Goal: Task Accomplishment & Management: Use online tool/utility

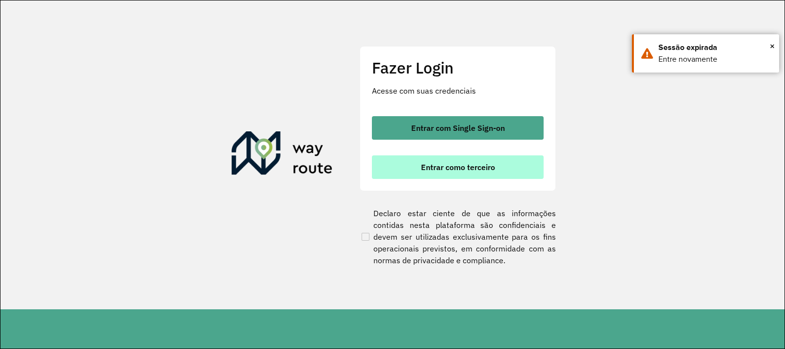
click at [461, 168] on span "Entrar como terceiro" at bounding box center [458, 167] width 74 height 8
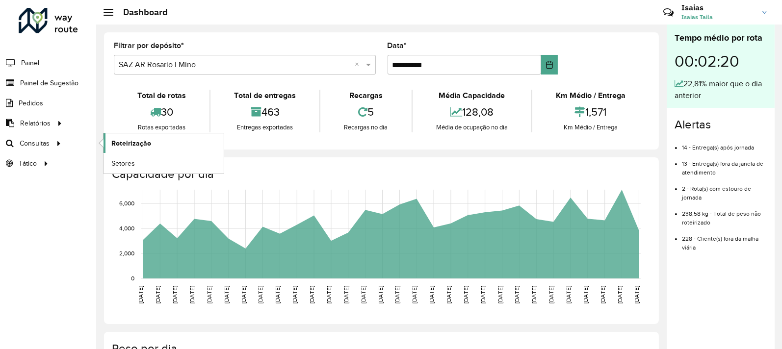
click at [112, 147] on span "Roteirização" at bounding box center [131, 143] width 40 height 10
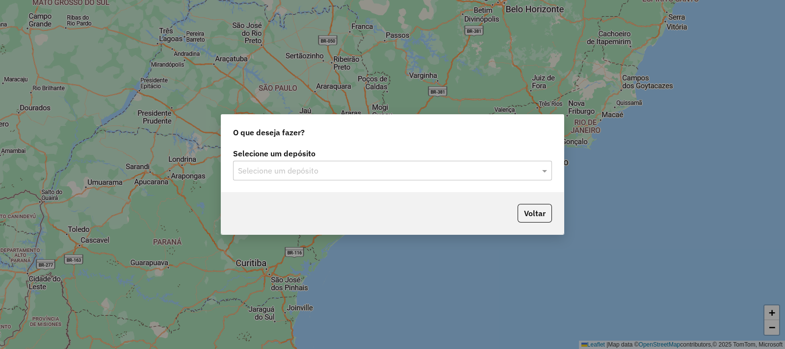
click at [402, 172] on input "text" at bounding box center [383, 171] width 290 height 12
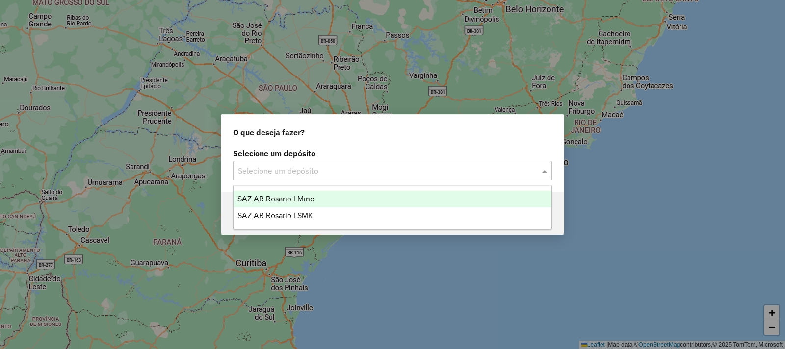
click at [356, 205] on div "SAZ AR Rosario I Mino" at bounding box center [393, 199] width 318 height 17
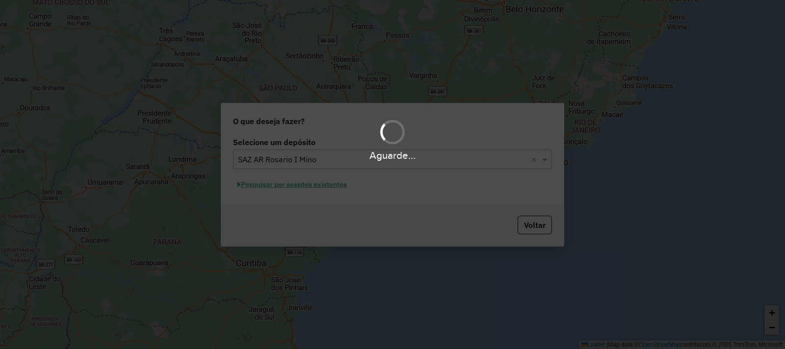
click at [304, 183] on div "Aguarde..." at bounding box center [392, 174] width 785 height 349
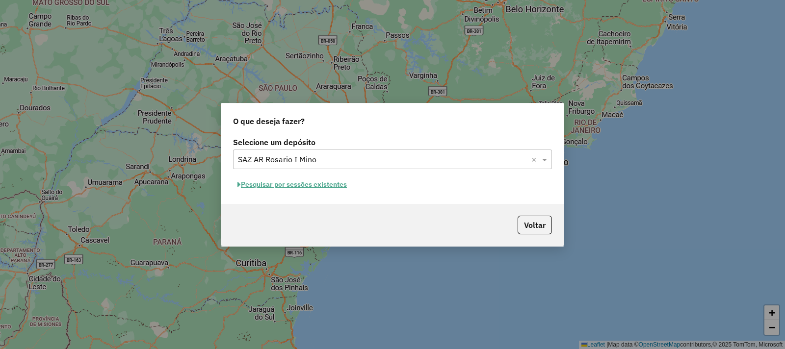
click at [308, 187] on button "Pesquisar por sessões existentes" at bounding box center [292, 184] width 118 height 15
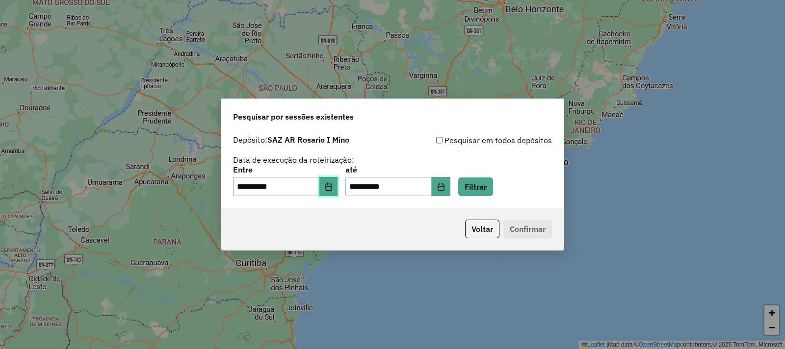
click at [332, 194] on button "Choose Date" at bounding box center [329, 187] width 19 height 20
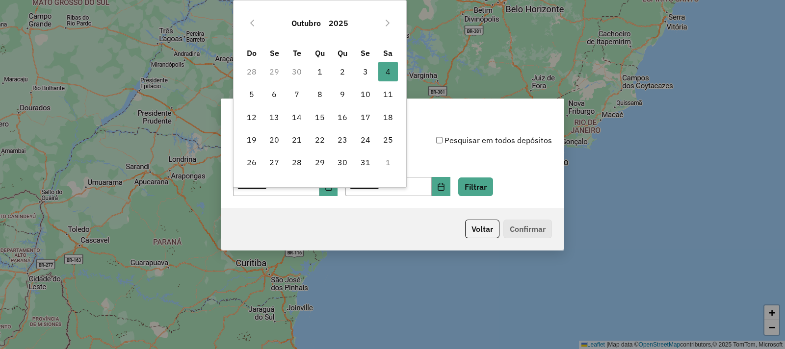
click at [482, 153] on div "**********" at bounding box center [392, 165] width 319 height 62
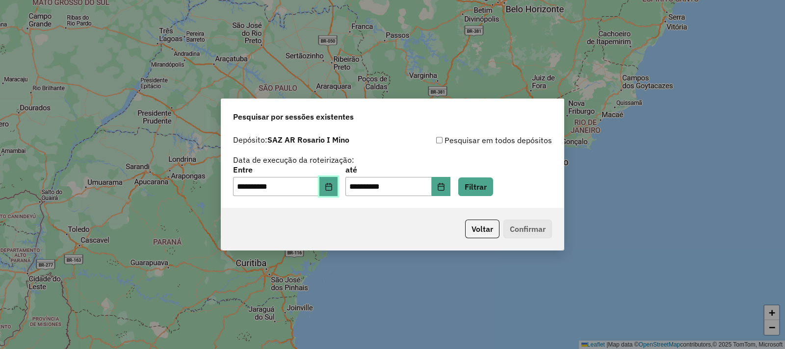
click at [332, 185] on icon "Choose Date" at bounding box center [328, 187] width 6 height 8
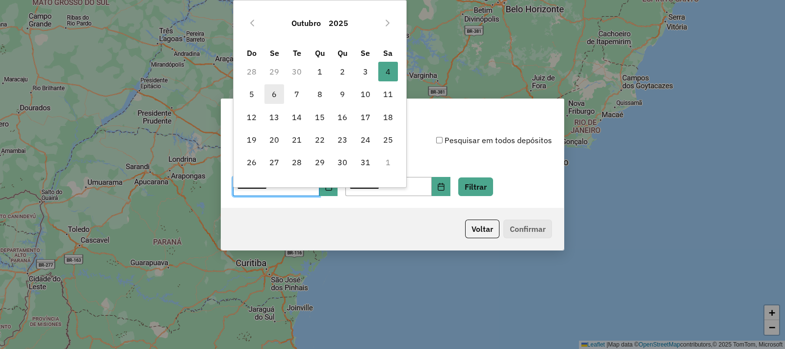
click at [273, 96] on span "6" at bounding box center [275, 94] width 20 height 20
type input "**********"
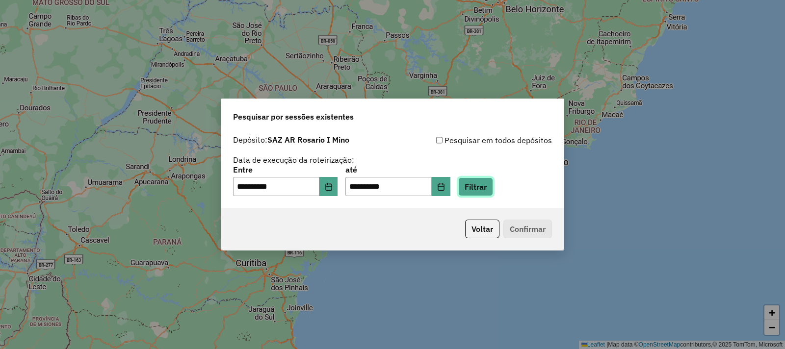
click at [484, 185] on button "Filtrar" at bounding box center [475, 187] width 35 height 19
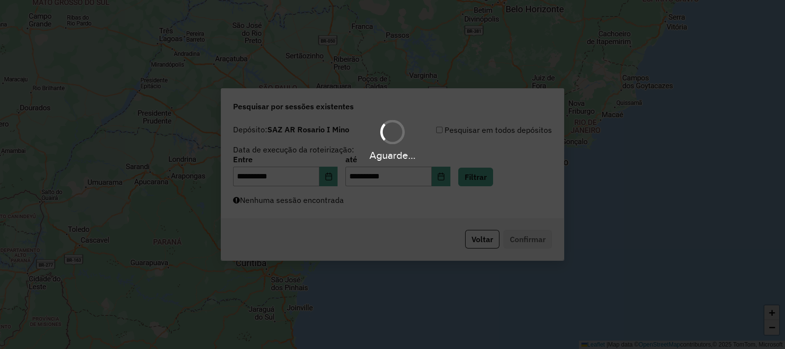
click at [307, 193] on div "Aguarde..." at bounding box center [392, 174] width 785 height 349
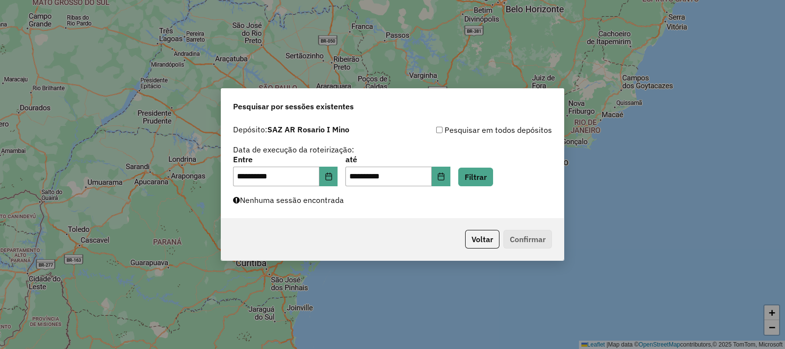
click at [307, 199] on label "Nenhuma sessão encontrada" at bounding box center [288, 200] width 111 height 12
click at [333, 178] on icon "Choose Date" at bounding box center [329, 177] width 8 height 8
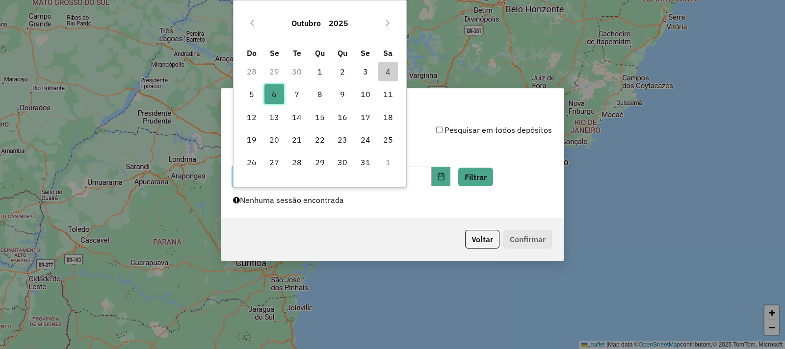
click at [276, 96] on span "6" at bounding box center [275, 94] width 20 height 20
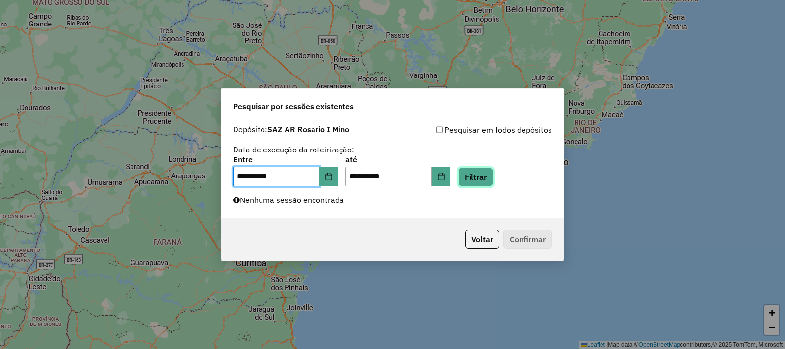
click at [489, 184] on button "Filtrar" at bounding box center [475, 177] width 35 height 19
click at [484, 173] on button "Filtrar" at bounding box center [475, 177] width 35 height 19
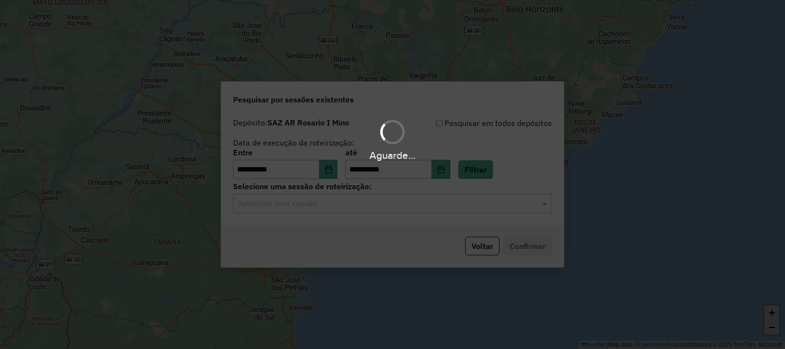
click at [417, 205] on div "Aguarde..." at bounding box center [392, 174] width 785 height 349
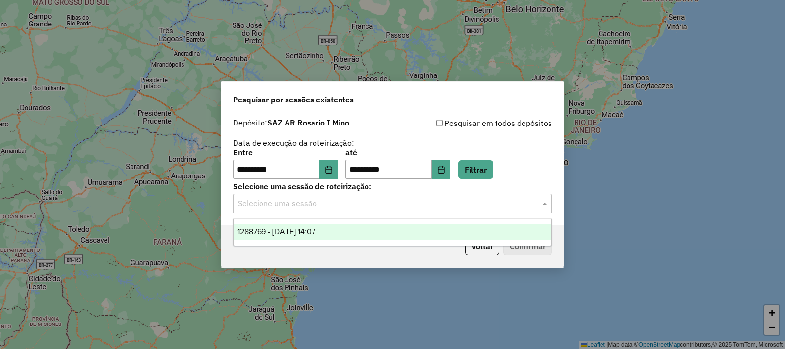
click at [417, 205] on input "text" at bounding box center [383, 204] width 290 height 12
click at [417, 232] on div "1288769 - 06/10/2025 14:07" at bounding box center [393, 232] width 318 height 17
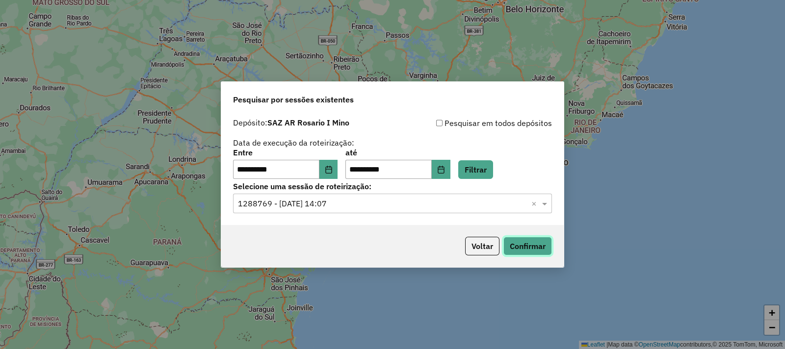
click at [510, 248] on button "Confirmar" at bounding box center [528, 246] width 49 height 19
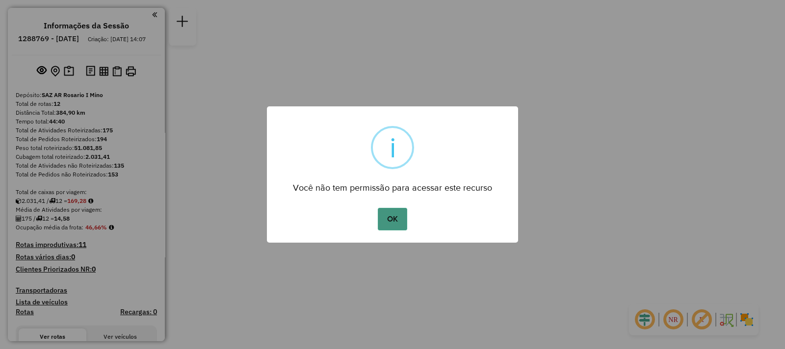
click at [381, 222] on button "OK" at bounding box center [392, 219] width 29 height 23
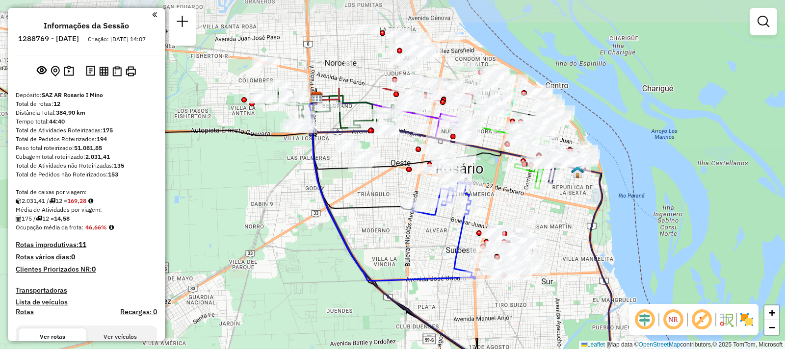
drag, startPoint x: 486, startPoint y: 118, endPoint x: 435, endPoint y: 243, distance: 135.0
click at [435, 243] on div "Janela de atendimento Grade de atendimento Capacidade Transportadoras Veículos …" at bounding box center [392, 174] width 785 height 349
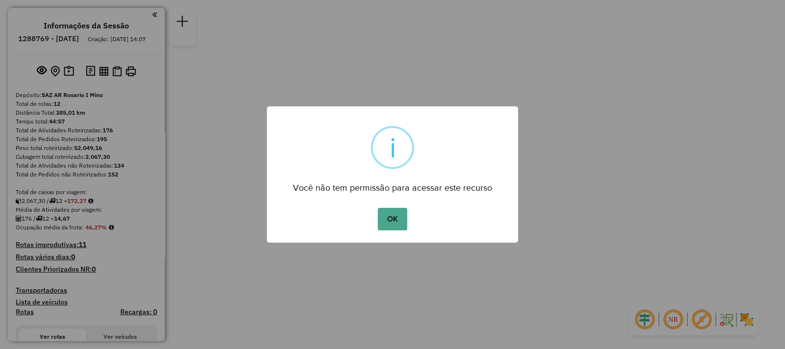
click at [378, 208] on button "OK" at bounding box center [392, 219] width 29 height 23
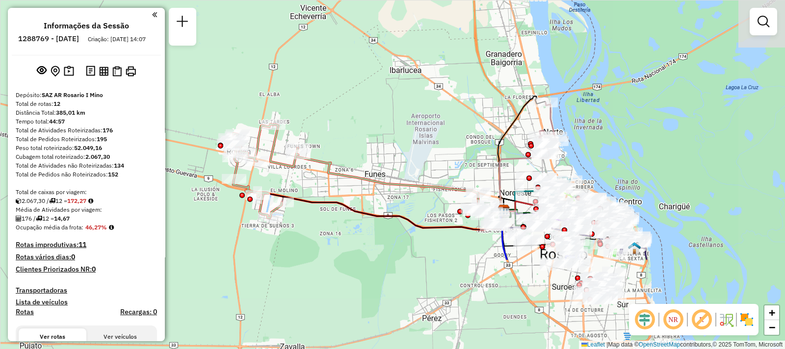
drag, startPoint x: 537, startPoint y: 217, endPoint x: 385, endPoint y: 93, distance: 196.8
click at [385, 93] on div "Janela de atendimento Grade de atendimento Capacidade Transportadoras Veículos …" at bounding box center [392, 174] width 785 height 349
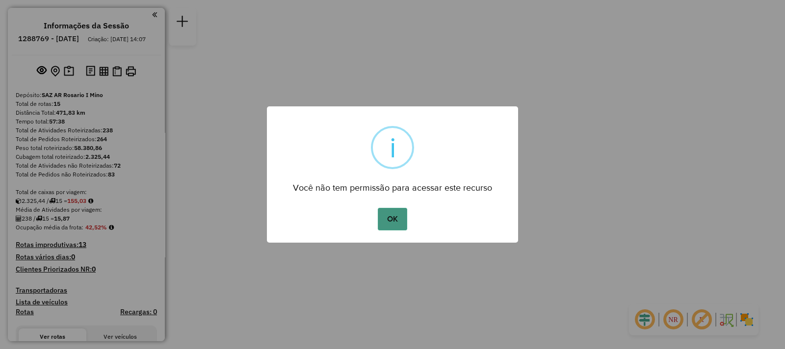
click at [400, 217] on button "OK" at bounding box center [392, 219] width 29 height 23
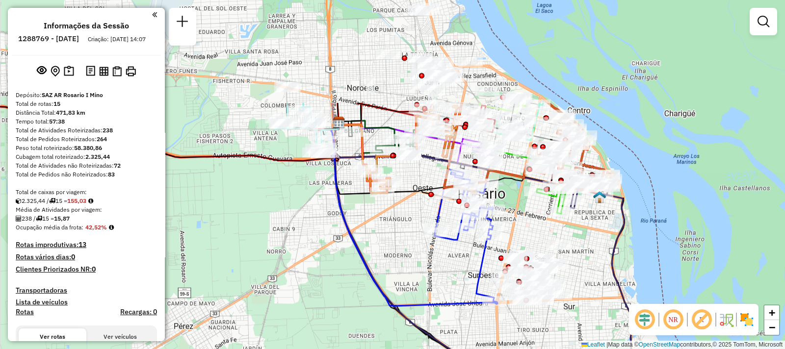
drag, startPoint x: 444, startPoint y: 107, endPoint x: 479, endPoint y: 244, distance: 141.7
click at [479, 244] on div "Janela de atendimento Grade de atendimento Capacidade Transportadoras Veículos …" at bounding box center [392, 174] width 785 height 349
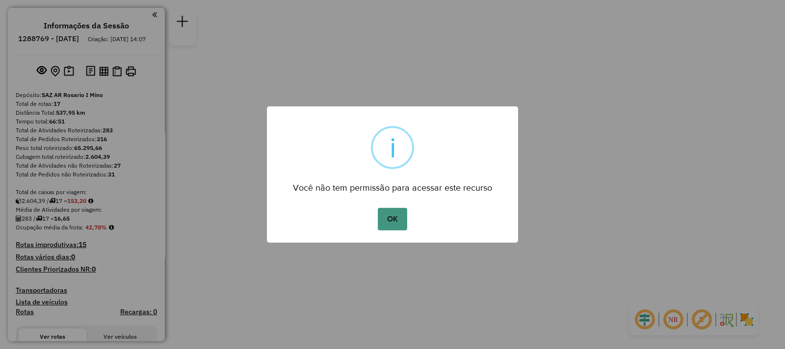
click at [390, 229] on button "OK" at bounding box center [392, 219] width 29 height 23
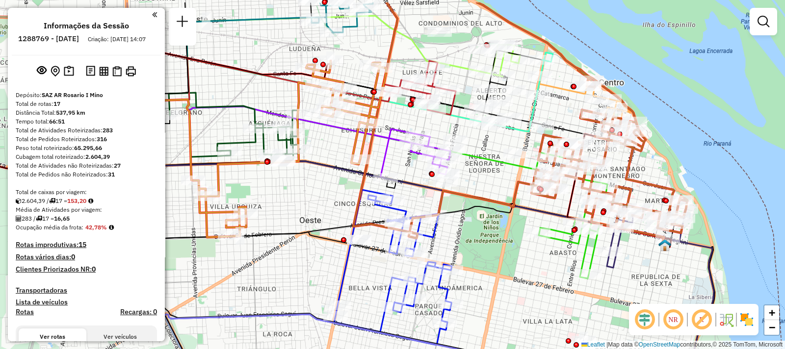
drag, startPoint x: 433, startPoint y: 183, endPoint x: 513, endPoint y: 230, distance: 93.5
click at [513, 230] on div "Janela de atendimento Grade de atendimento Capacidade Transportadoras Veículos …" at bounding box center [392, 174] width 785 height 349
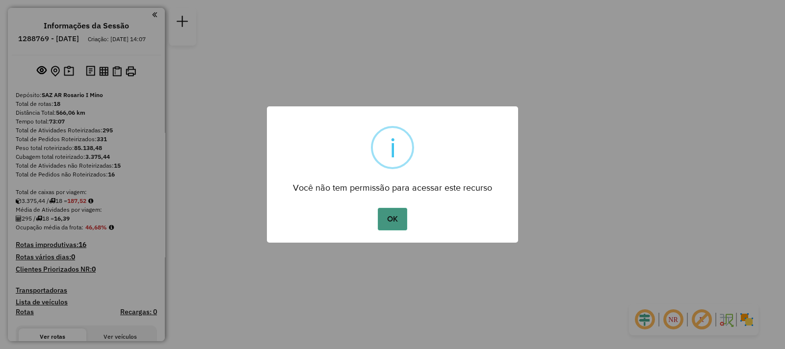
click at [390, 223] on button "OK" at bounding box center [392, 219] width 29 height 23
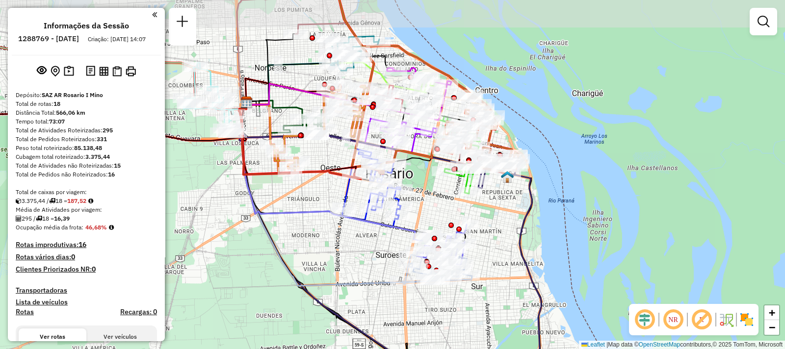
drag, startPoint x: 318, startPoint y: 244, endPoint x: 332, endPoint y: 275, distance: 34.5
click at [332, 275] on div "Janela de atendimento Grade de atendimento Capacidade Transportadoras Veículos …" at bounding box center [392, 174] width 785 height 349
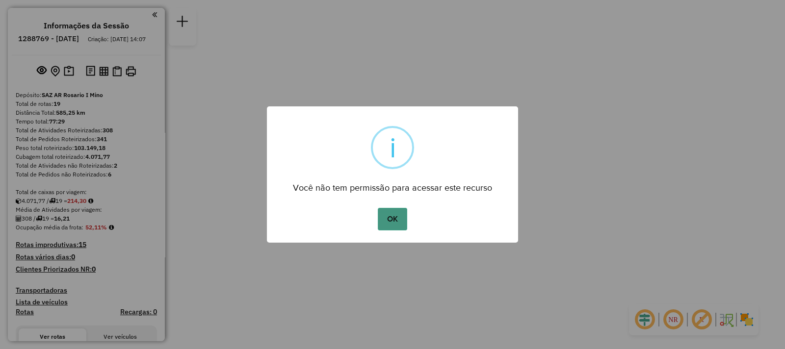
click at [391, 224] on button "OK" at bounding box center [392, 219] width 29 height 23
click at [409, 199] on div "× i Você não tem permissão para acessar este recurso OK No Cancel" at bounding box center [392, 175] width 251 height 137
click at [397, 218] on button "OK" at bounding box center [392, 219] width 29 height 23
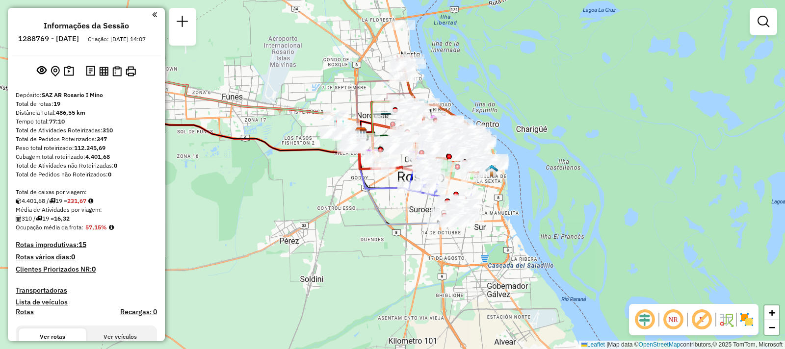
drag, startPoint x: 422, startPoint y: 71, endPoint x: 405, endPoint y: 162, distance: 92.9
click at [405, 162] on div "Rota 16 - Placa OUN746 0000514316 - ROSARIO COMPRAS AGRUPACION DE COLABORACION …" at bounding box center [392, 174] width 785 height 349
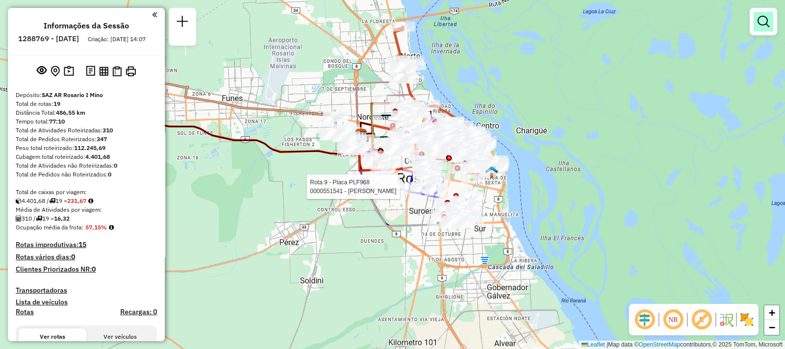
click at [760, 28] on link at bounding box center [764, 22] width 20 height 20
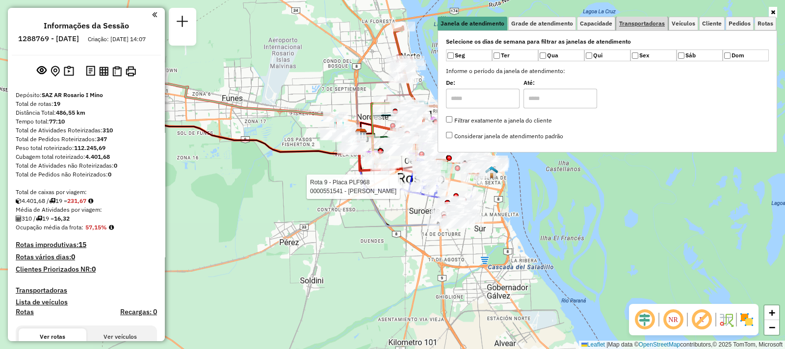
click at [652, 26] on span "Transportadoras" at bounding box center [642, 24] width 46 height 6
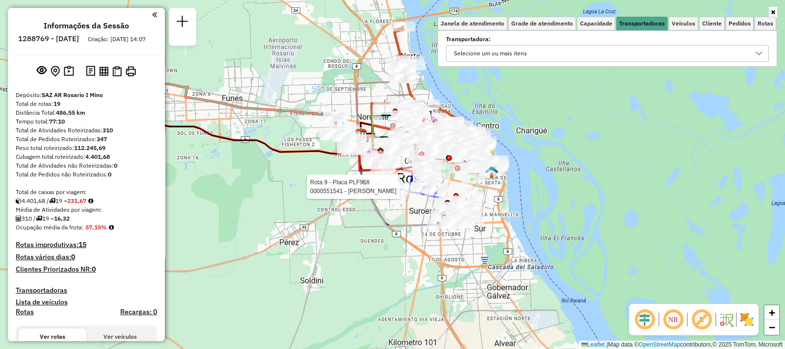
click at [569, 48] on div "Selecione um ou mais itens" at bounding box center [600, 54] width 299 height 16
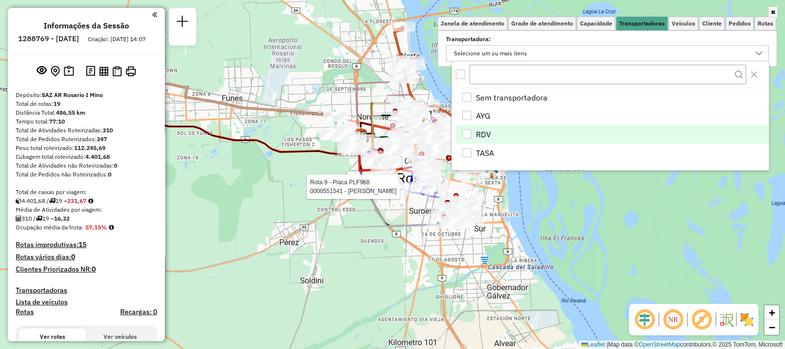
click at [513, 138] on li "RDV" at bounding box center [612, 134] width 313 height 19
click at [397, 306] on div "Rota 9 - Placa PLF968 0000551541 - Ojeda Romina Noelia Janela de atendimento Gr…" at bounding box center [392, 174] width 785 height 349
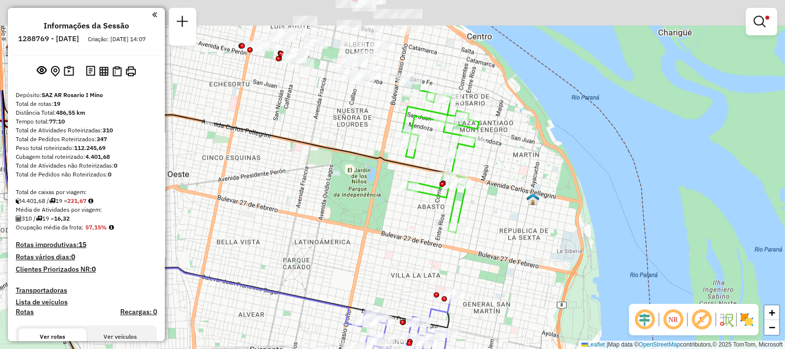
drag, startPoint x: 465, startPoint y: 111, endPoint x: 481, endPoint y: 239, distance: 128.2
click at [481, 239] on div "Limpar filtros Janela de atendimento Grade de atendimento Capacidade Transporta…" at bounding box center [392, 174] width 785 height 349
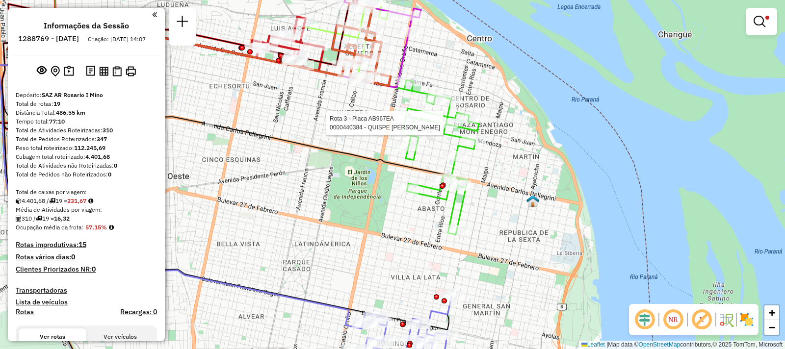
select select "**********"
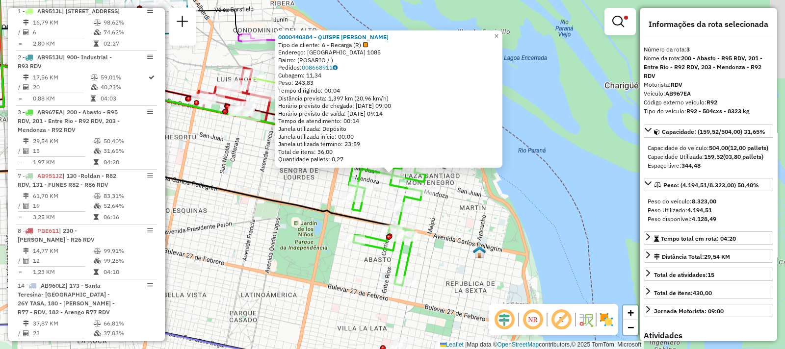
scroll to position [458, 0]
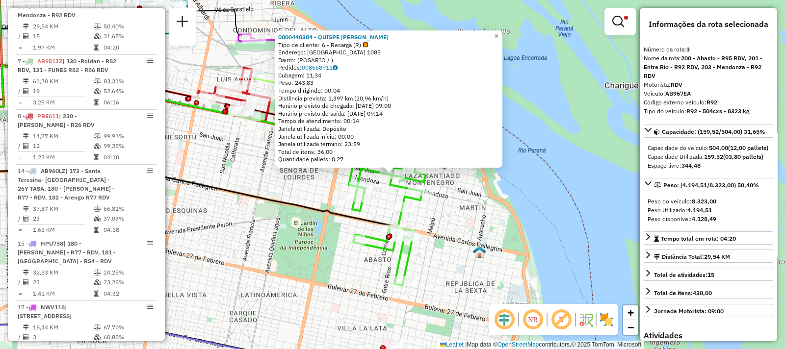
click at [339, 214] on icon at bounding box center [176, 165] width 457 height 143
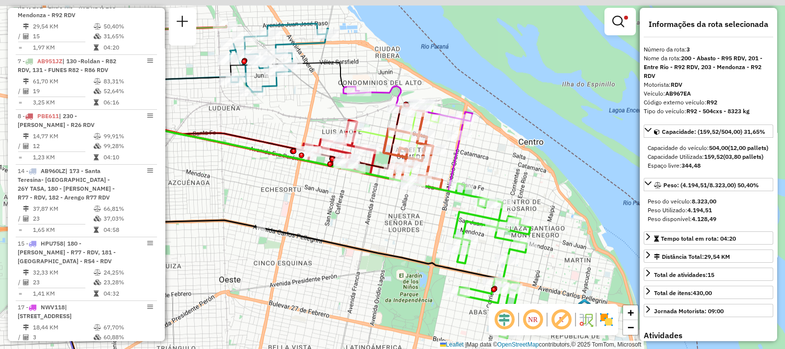
drag, startPoint x: 303, startPoint y: 180, endPoint x: 411, endPoint y: 227, distance: 117.6
click at [410, 233] on div "Limpar filtros Janela de atendimento Grade de atendimento Capacidade Transporta…" at bounding box center [392, 174] width 785 height 349
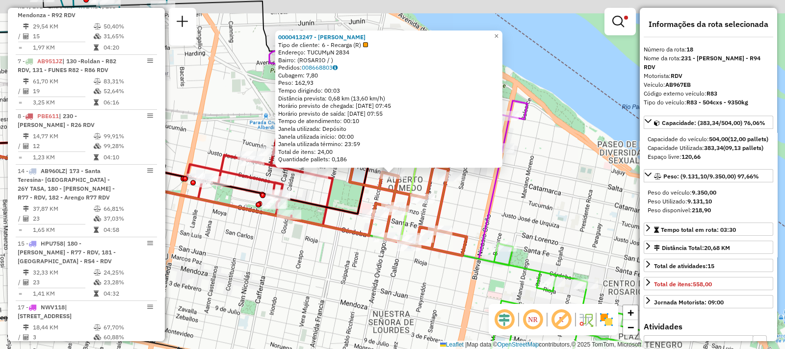
scroll to position [616, 0]
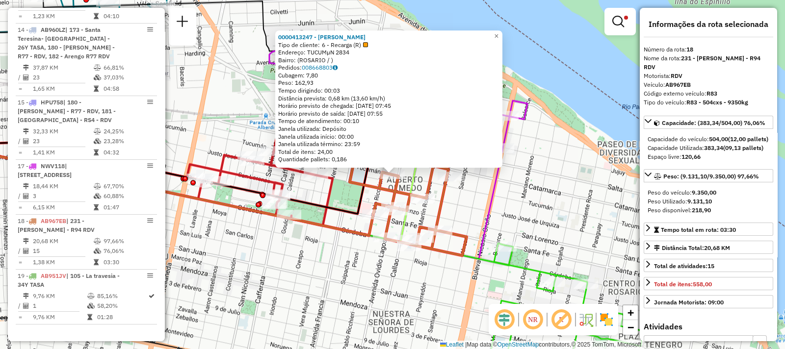
click at [323, 261] on div "0000413247 - LU ZHONGWU Tipo de cliente: 6 - Recarga (R) Endereço: TUCUMµN 2834…" at bounding box center [392, 174] width 785 height 349
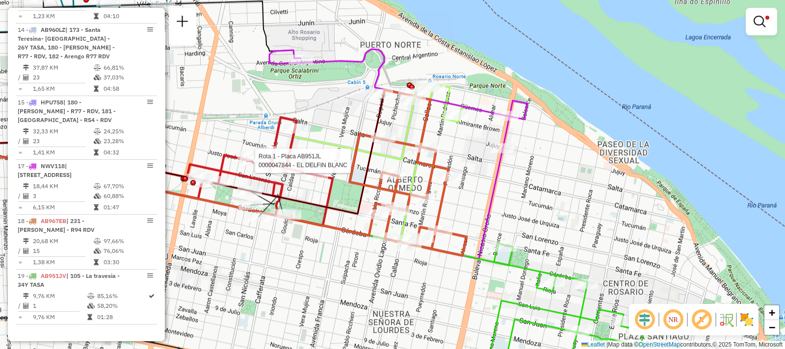
select select "**********"
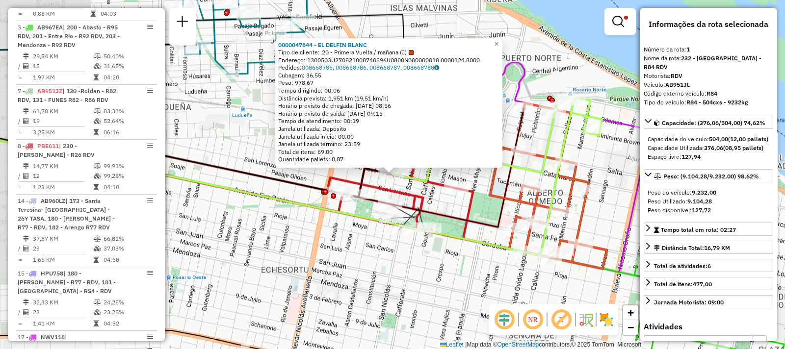
scroll to position [348, 0]
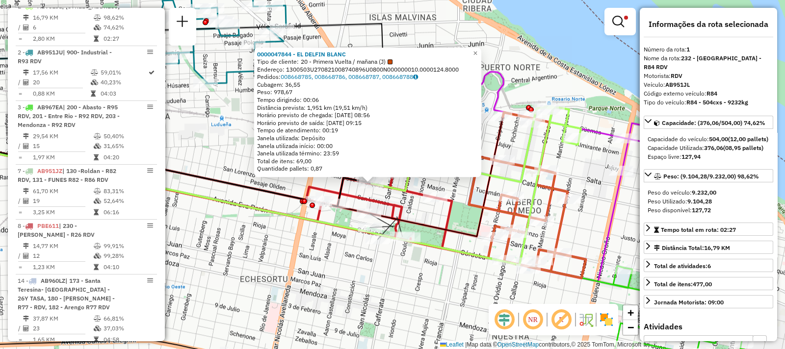
drag, startPoint x: 334, startPoint y: 248, endPoint x: 313, endPoint y: 258, distance: 23.3
click at [313, 258] on div "0000047844 - EL DELFIN BLANC Tipo de cliente: 20 - Primera Vuelta / mañana (J) …" at bounding box center [392, 174] width 785 height 349
click at [558, 91] on div "Rota 1 - Placa AB951JL 0000415895 - RAMIREZ EZEQUIEL MARIO 0000047844 - EL DELF…" at bounding box center [392, 174] width 785 height 349
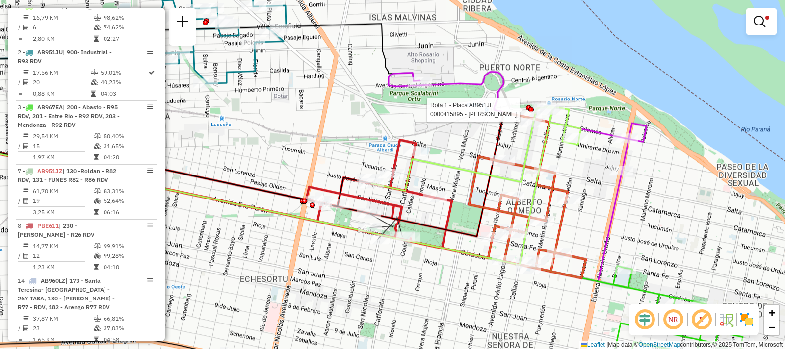
select select "**********"
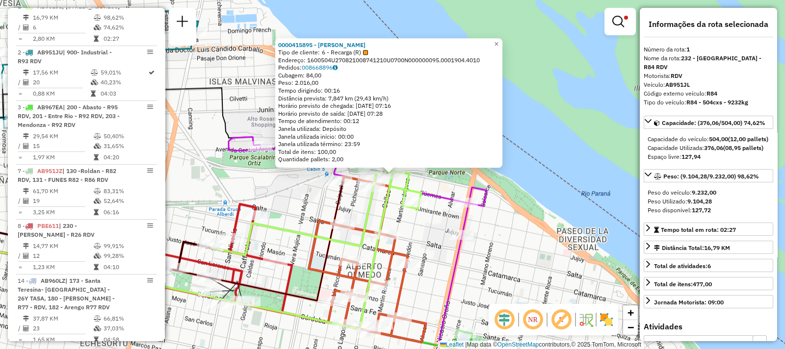
click at [376, 205] on div "0000415895 - RAMIREZ EZEQUIEL MARIO Tipo de cliente: 6 - Recarga (R) Endereço: …" at bounding box center [392, 174] width 785 height 349
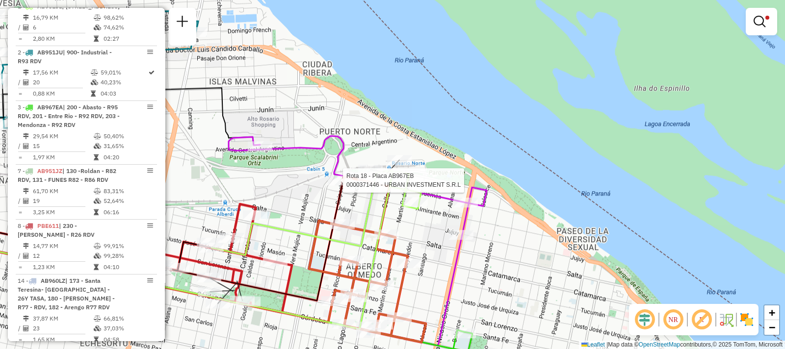
select select "**********"
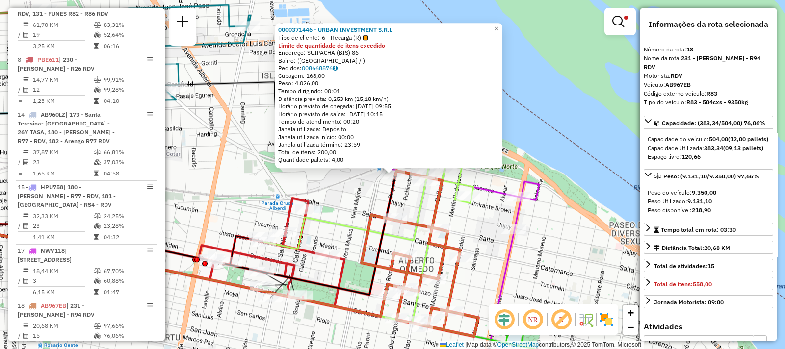
scroll to position [616, 0]
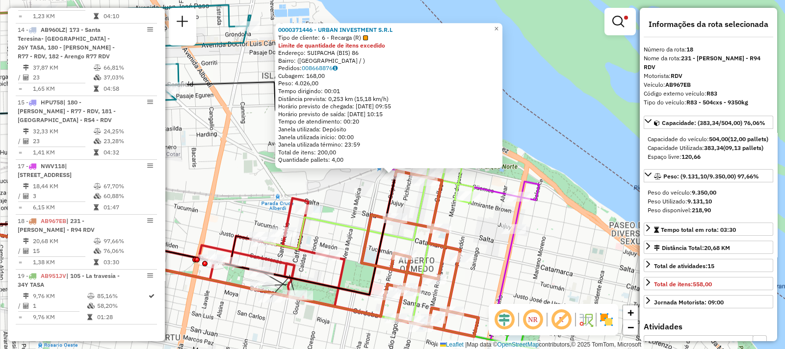
click at [268, 174] on div "0000371446 - URBAN INVESTMENT S.R.L Tipo de cliente: 6 - Recarga (R) Limite de …" at bounding box center [392, 174] width 785 height 349
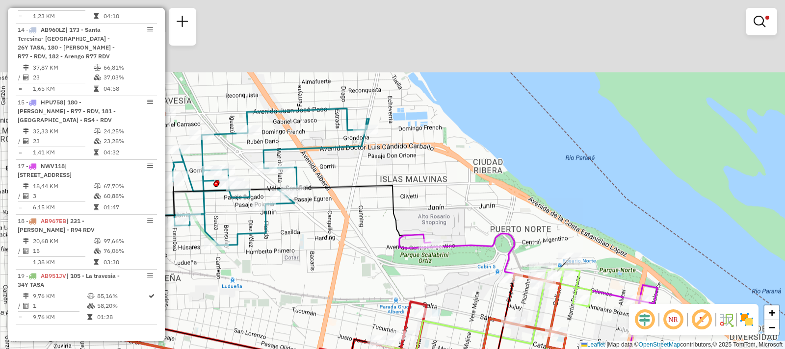
drag, startPoint x: 259, startPoint y: 164, endPoint x: 377, endPoint y: 268, distance: 157.2
click at [377, 268] on div "Limpar filtros Janela de atendimento Grade de atendimento Capacidade Transporta…" at bounding box center [392, 174] width 785 height 349
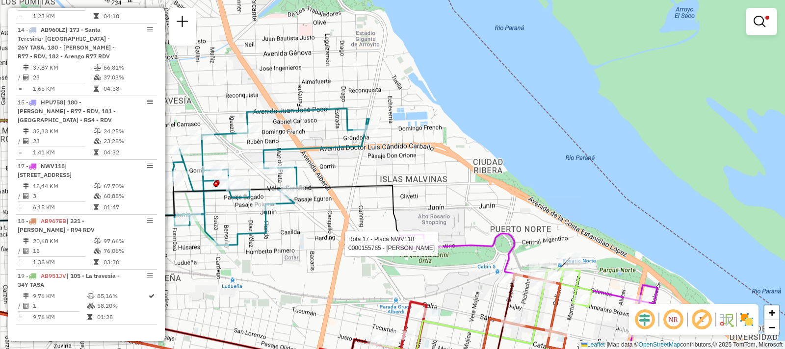
select select "**********"
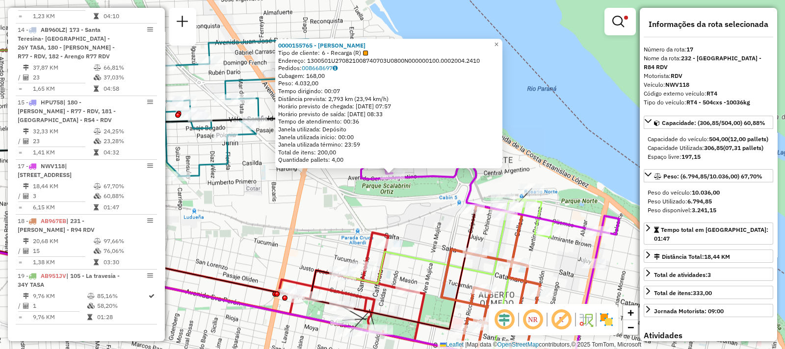
click at [254, 195] on div "0000155765 - MARTA CURA Tipo de cliente: 6 - Recarga (R) Endereço: 1300501U2708…" at bounding box center [392, 174] width 785 height 349
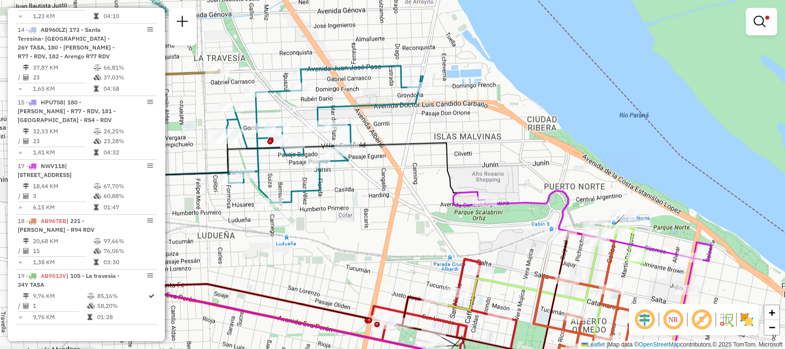
drag, startPoint x: 258, startPoint y: 188, endPoint x: 350, endPoint y: 214, distance: 96.0
click at [350, 214] on div "Limpar filtros Janela de atendimento Grade de atendimento Capacidade Transporta…" at bounding box center [392, 174] width 785 height 349
select select "**********"
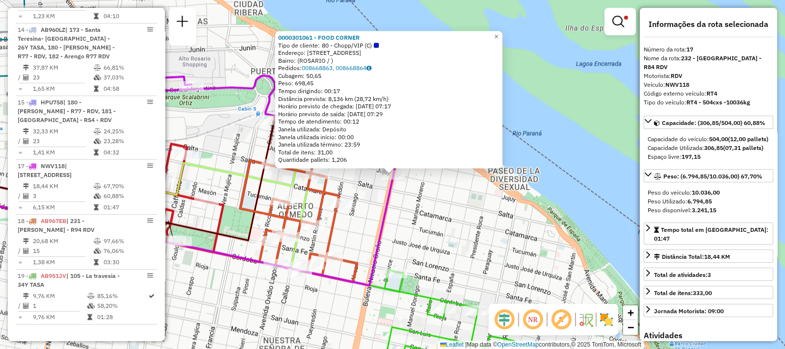
click at [381, 232] on icon at bounding box center [157, 230] width 472 height 111
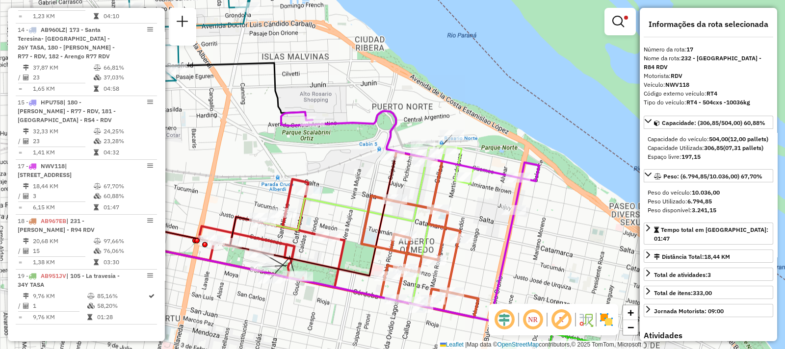
drag, startPoint x: 280, startPoint y: 190, endPoint x: 402, endPoint y: 230, distance: 128.7
click at [403, 225] on div "Limpar filtros Janela de atendimento Grade de atendimento Capacidade Transporta…" at bounding box center [392, 174] width 785 height 349
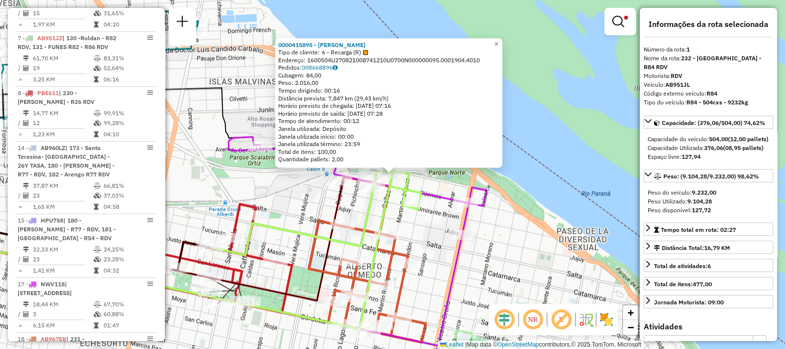
scroll to position [348, 0]
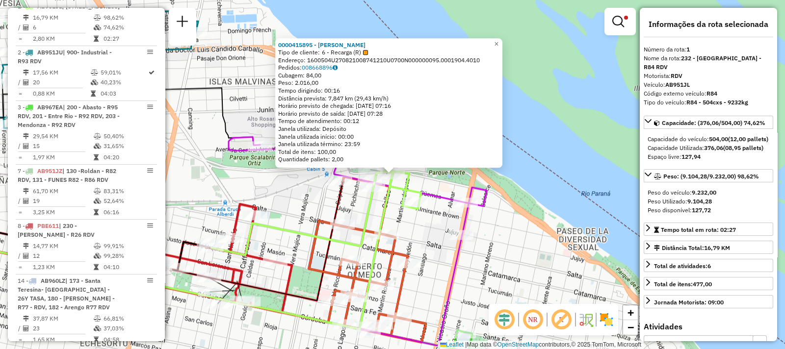
click at [297, 190] on div "0000415895 - RAMIREZ EZEQUIEL MARIO Tipo de cliente: 6 - Recarga (R) Endereço: …" at bounding box center [392, 174] width 785 height 349
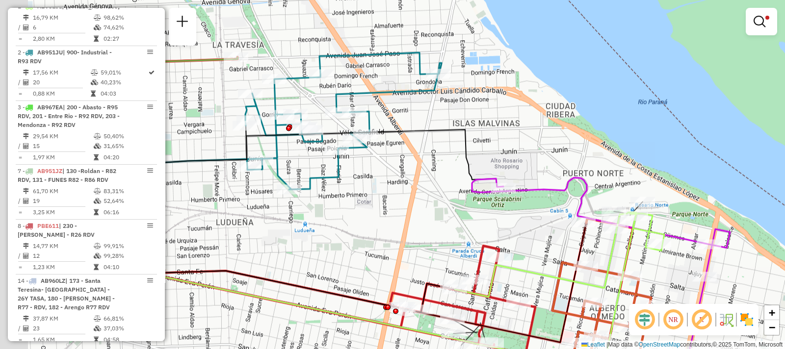
drag, startPoint x: 292, startPoint y: 187, endPoint x: 548, endPoint y: 239, distance: 261.4
click at [548, 239] on div "Limpar filtros Janela de atendimento Grade de atendimento Capacidade Transporta…" at bounding box center [392, 174] width 785 height 349
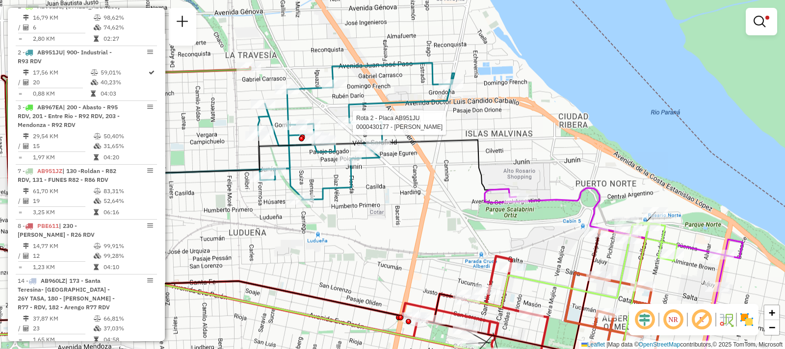
select select "**********"
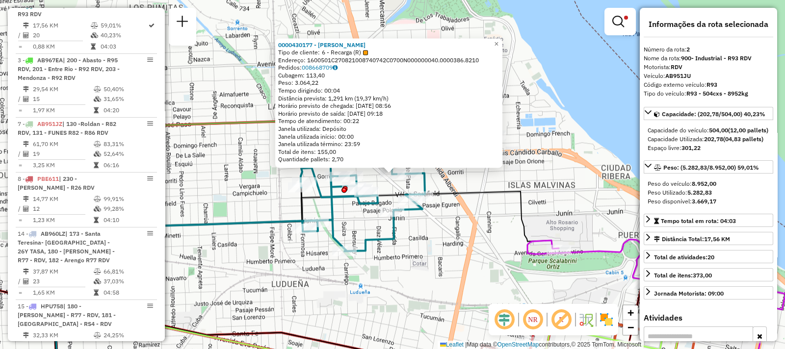
scroll to position [404, 0]
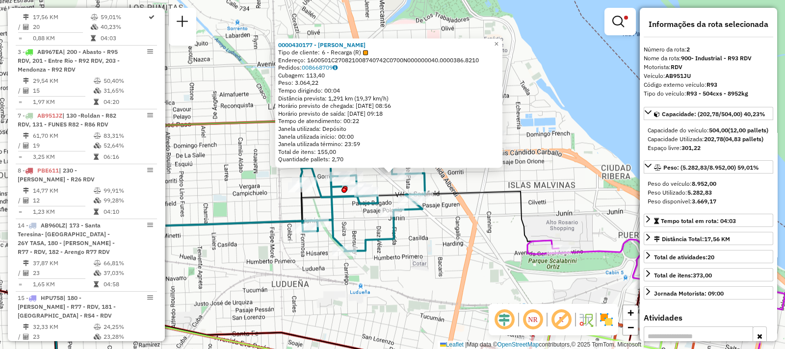
click at [389, 278] on div "0000430177 - GONZALEZ MAXIMILIANO JOSE Tipo de cliente: 6 - Recarga (R) Endereç…" at bounding box center [392, 174] width 785 height 349
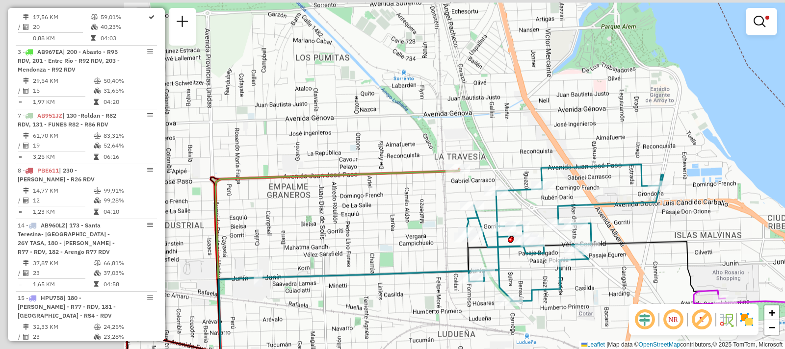
drag, startPoint x: 284, startPoint y: 169, endPoint x: 488, endPoint y: 229, distance: 213.3
click at [488, 229] on div "Limpar filtros Janela de atendimento Grade de atendimento Capacidade Transporta…" at bounding box center [392, 174] width 785 height 349
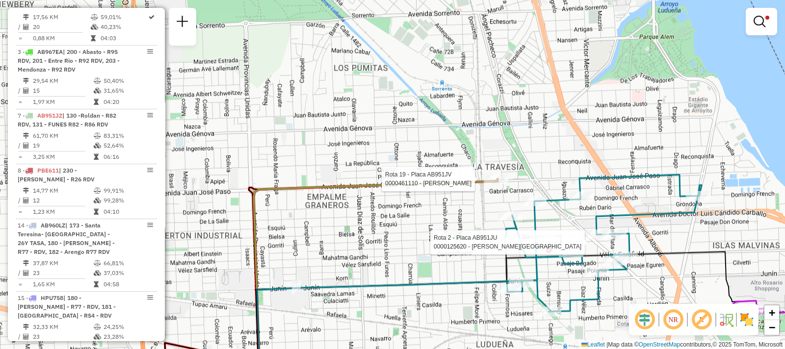
select select "**********"
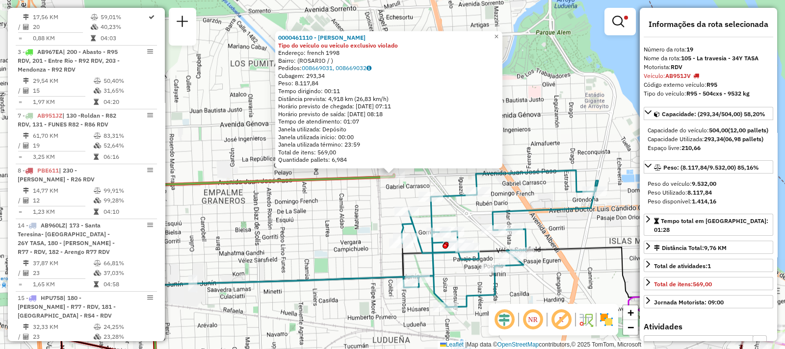
scroll to position [616, 0]
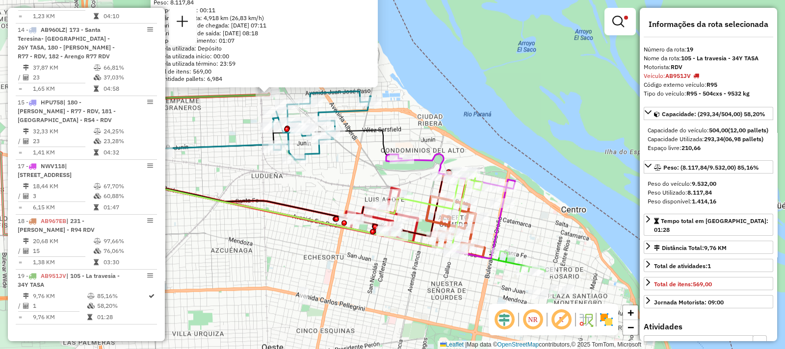
drag, startPoint x: 447, startPoint y: 291, endPoint x: 277, endPoint y: 178, distance: 203.9
click at [277, 178] on div "0000461110 - Gonzales Emanuel - RDV Tipo do veículo ou veículo exclusivo violad…" at bounding box center [392, 174] width 785 height 349
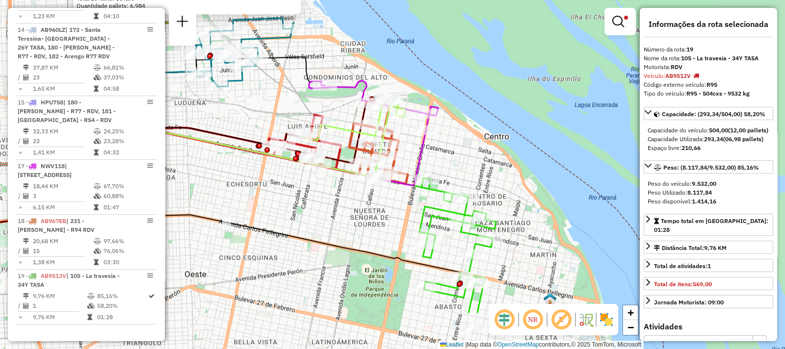
drag, startPoint x: 349, startPoint y: 195, endPoint x: 276, endPoint y: 124, distance: 102.1
click at [276, 124] on div "0000461110 - Gonzales Emanuel - RDV Tipo do veículo ou veículo exclusivo violad…" at bounding box center [392, 174] width 785 height 349
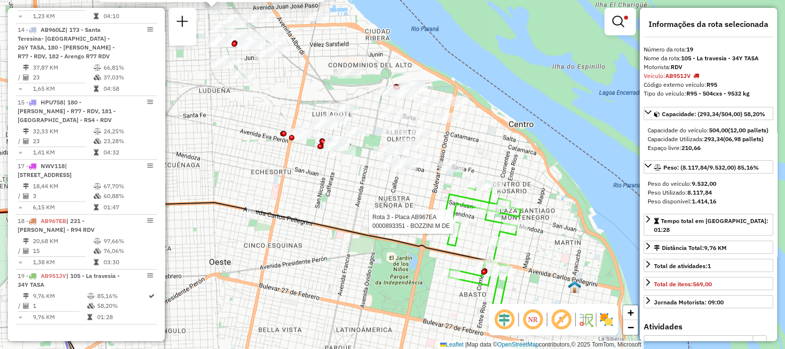
drag, startPoint x: 332, startPoint y: 93, endPoint x: 382, endPoint y: 312, distance: 225.0
click at [382, 312] on div "Rota 3 - Placa AB967EA 0000893351 - BOZZINI M DE 0000461110 - Gonzales Emanuel …" at bounding box center [392, 174] width 785 height 349
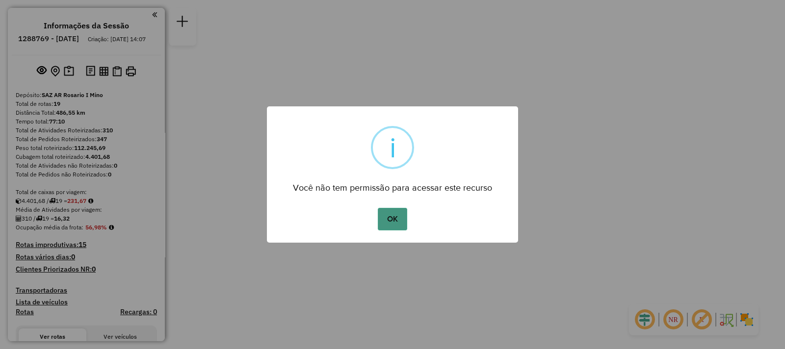
click at [387, 214] on button "OK" at bounding box center [392, 219] width 29 height 23
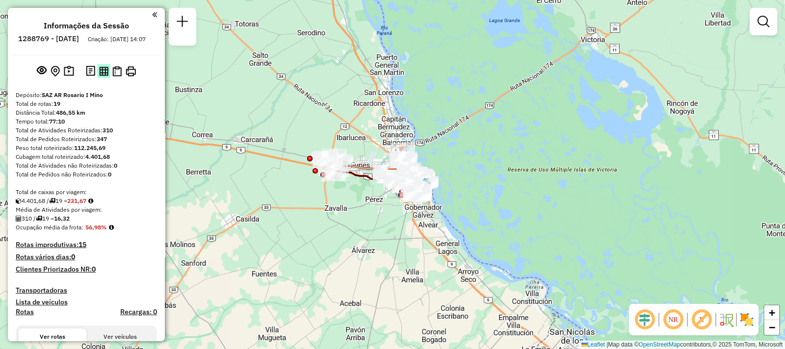
click at [101, 76] on img at bounding box center [103, 71] width 9 height 9
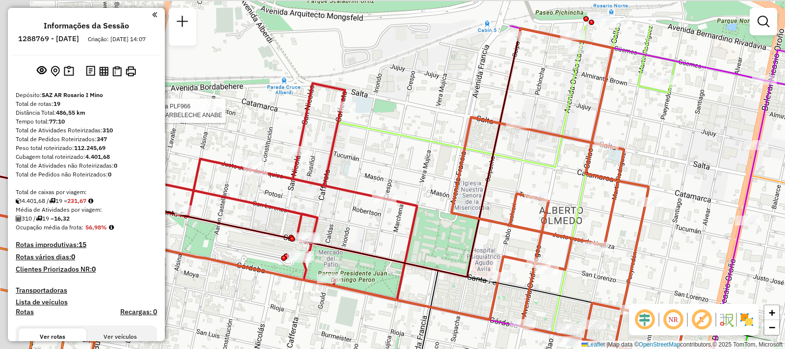
drag, startPoint x: 382, startPoint y: 132, endPoint x: 456, endPoint y: 192, distance: 95.2
click at [456, 192] on icon at bounding box center [568, 193] width 233 height 331
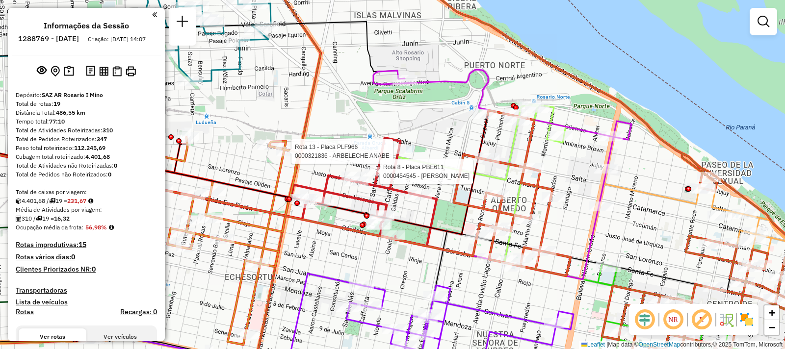
select select "**********"
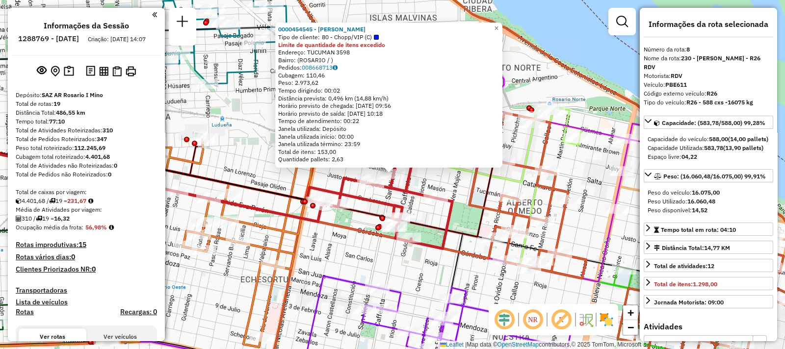
scroll to position [768, 0]
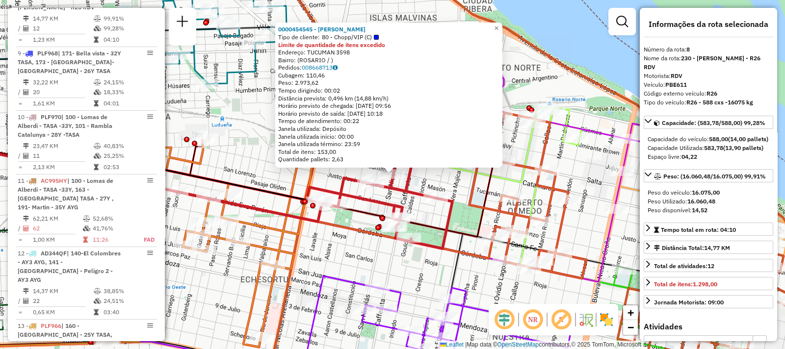
click at [359, 259] on div "0000454545 - GONZALEZ MAXIMILIANO JOSE Tipo de cliente: 80 - Chopp/VIP (C) Limi…" at bounding box center [392, 174] width 785 height 349
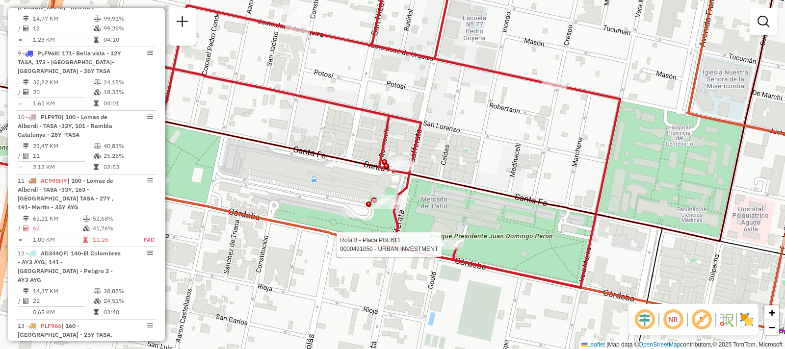
select select "**********"
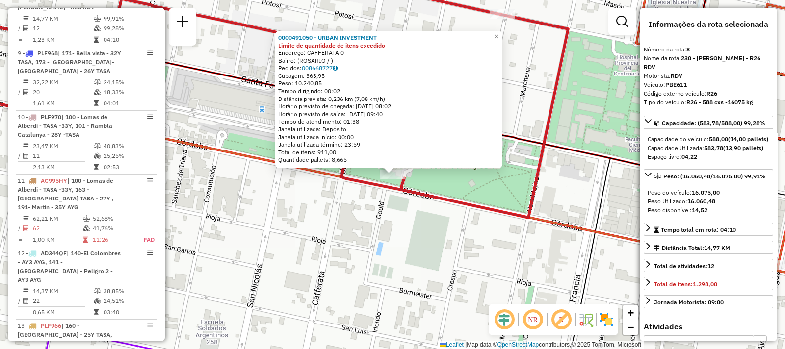
click at [388, 220] on div "0000491050 - URBAN INVESTMENT Limite de quantidade de itens excedido Endereço: …" at bounding box center [392, 174] width 785 height 349
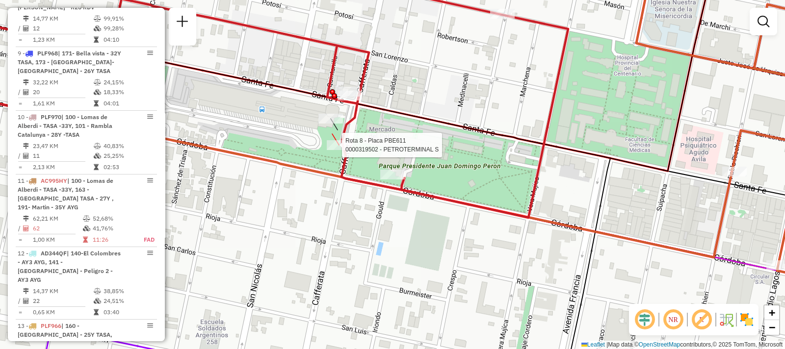
select select "**********"
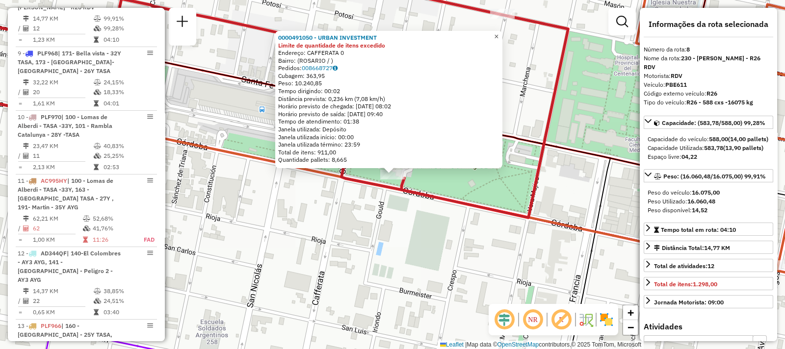
click at [499, 33] on span "×" at bounding box center [496, 36] width 4 height 8
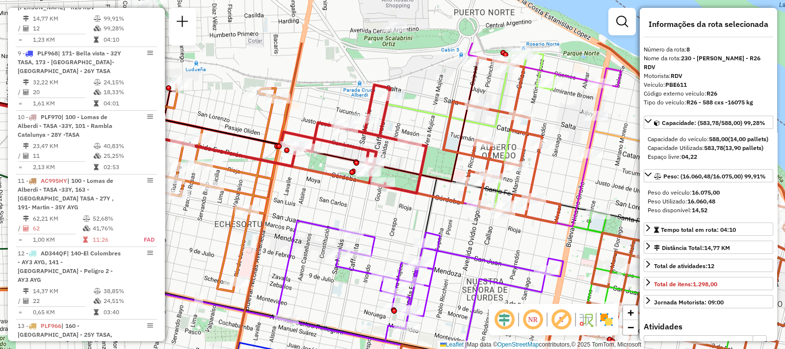
drag, startPoint x: 438, startPoint y: 82, endPoint x: 393, endPoint y: 160, distance: 89.7
click at [393, 160] on div "Janela de atendimento Grade de atendimento Capacidade Transportadoras Veículos …" at bounding box center [392, 174] width 785 height 349
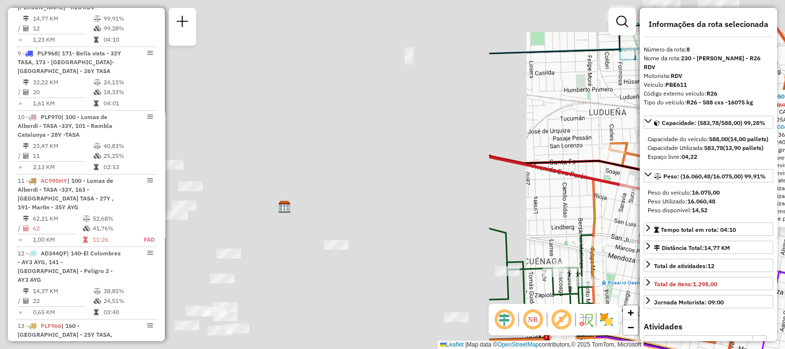
drag, startPoint x: 217, startPoint y: 188, endPoint x: 785, endPoint y: 246, distance: 570.3
click at [785, 246] on div "0000491050 - URBAN INVESTMENT Limite de quantidade de itens excedido Endereço: …" at bounding box center [392, 174] width 785 height 349
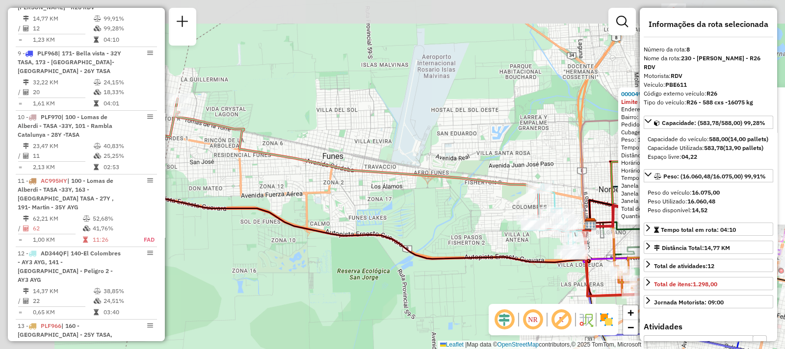
drag, startPoint x: 339, startPoint y: 197, endPoint x: 481, endPoint y: 222, distance: 144.0
click at [498, 219] on div "0000491050 - URBAN INVESTMENT Limite de quantidade de itens excedido Endereço: …" at bounding box center [392, 174] width 785 height 349
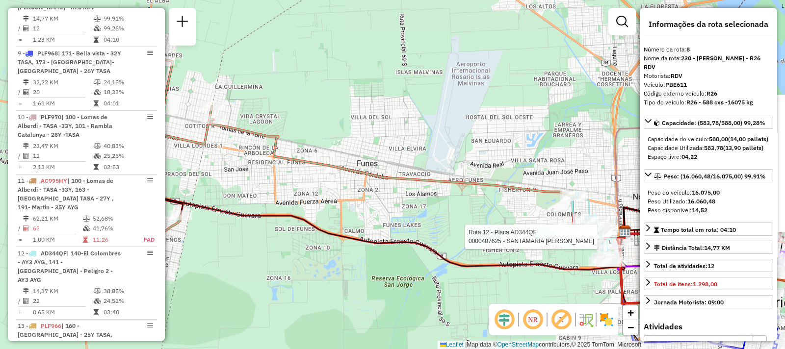
drag, startPoint x: 325, startPoint y: 180, endPoint x: 517, endPoint y: 237, distance: 200.0
click at [517, 237] on div "Rota 12 - Placa AD344QF 0000407625 - SANTAMARIA JESICA EDITH 0000491050 - URBAN…" at bounding box center [392, 174] width 785 height 349
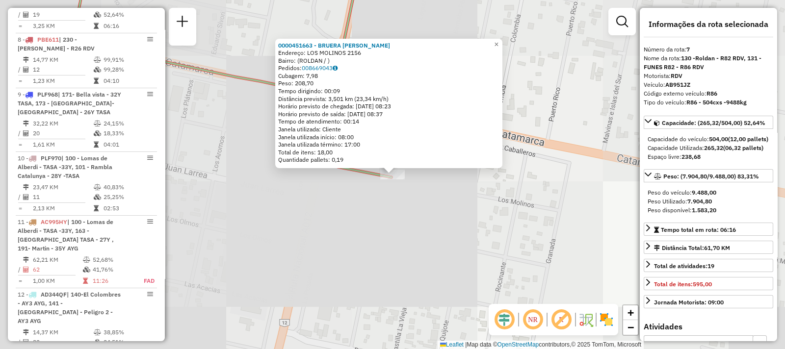
scroll to position [714, 0]
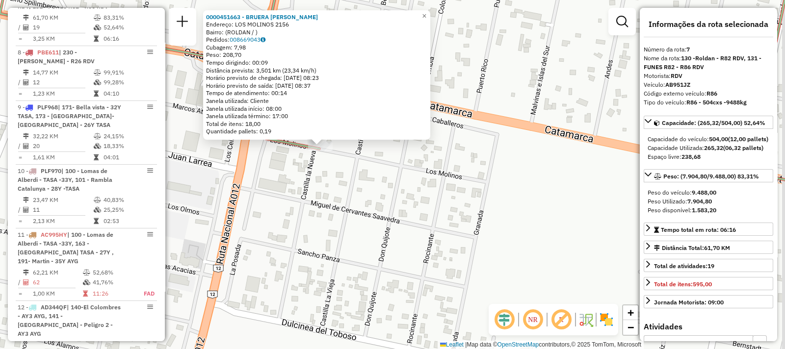
drag, startPoint x: 481, startPoint y: 246, endPoint x: 353, endPoint y: 193, distance: 137.9
click at [358, 192] on div "0000451663 - BRUERA URIEL ESTEBAN Endereço: LOS MOLINOS 2156 Bairro: (ROLDAN / …" at bounding box center [392, 174] width 785 height 349
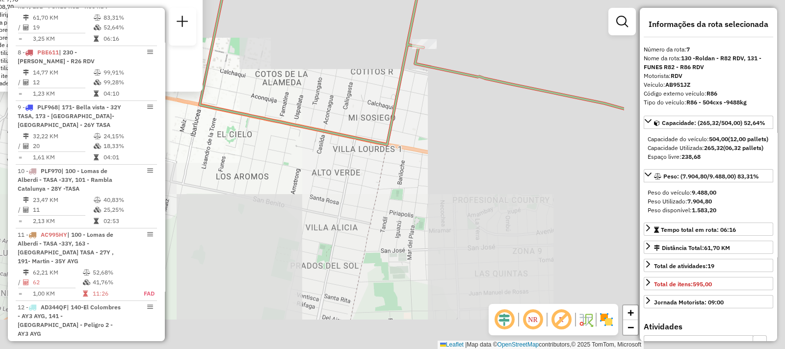
drag, startPoint x: 444, startPoint y: 208, endPoint x: 188, endPoint y: 127, distance: 268.6
click at [195, 127] on div "0000451663 - BRUERA URIEL ESTEBAN Endereço: LOS MOLINOS 2156 Bairro: (ROLDAN / …" at bounding box center [392, 174] width 785 height 349
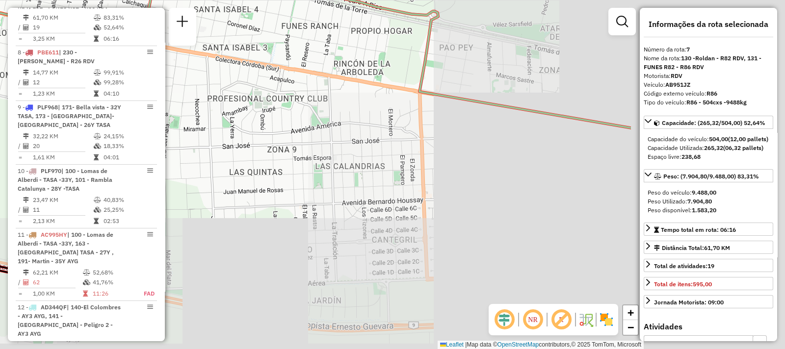
drag, startPoint x: 516, startPoint y: 225, endPoint x: 202, endPoint y: 87, distance: 343.3
click at [202, 87] on div "Rota 7 - Placa AB951JZ 0000451663 - BRUERA URIEL ESTEBAN 0000451663 - BRUERA UR…" at bounding box center [392, 174] width 785 height 349
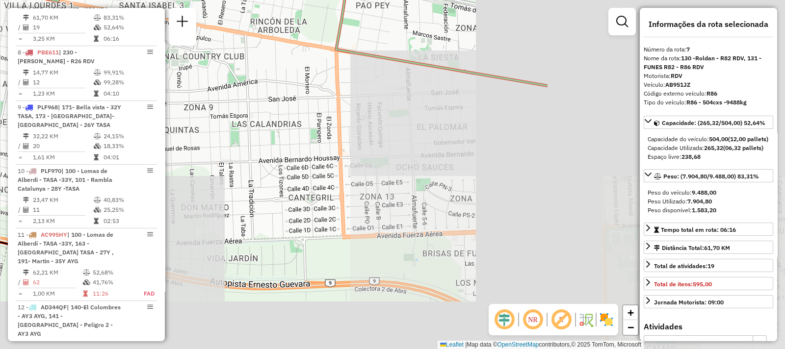
click at [386, 141] on div "Rota 7 - Placa AB951JZ 0000451663 - BRUERA URIEL ESTEBAN 0000451663 - BRUERA UR…" at bounding box center [392, 174] width 785 height 349
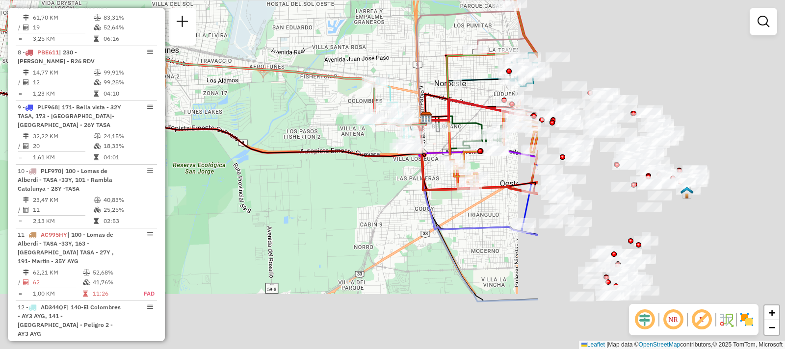
drag, startPoint x: 528, startPoint y: 175, endPoint x: 201, endPoint y: 94, distance: 336.3
click at [201, 94] on div "Janela de atendimento Grade de atendimento Capacidade Transportadoras Veículos …" at bounding box center [392, 174] width 785 height 349
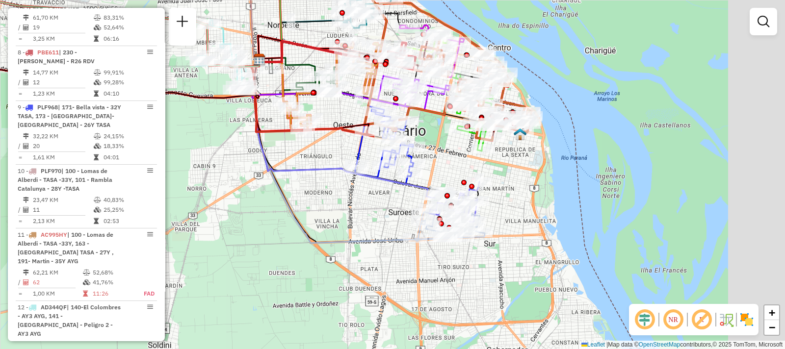
drag, startPoint x: 579, startPoint y: 193, endPoint x: 413, endPoint y: 135, distance: 175.7
click at [413, 135] on div "Rota 11 - Placa AC995HY 0000549849 - Mauricio Mariani Janela de atendimento Gra…" at bounding box center [392, 174] width 785 height 349
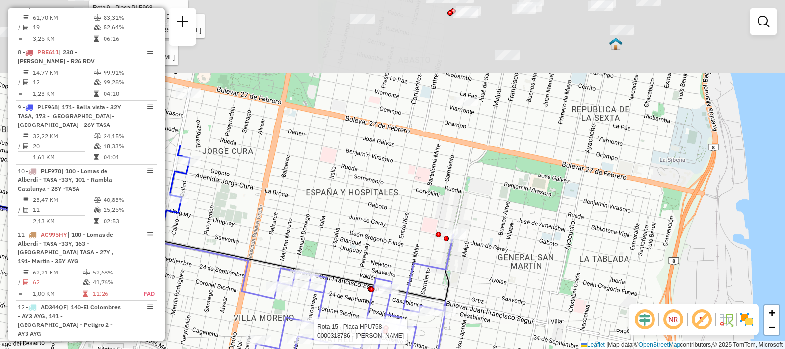
drag, startPoint x: 462, startPoint y: 143, endPoint x: 386, endPoint y: 323, distance: 195.5
click at [386, 329] on div at bounding box center [385, 331] width 5 height 5
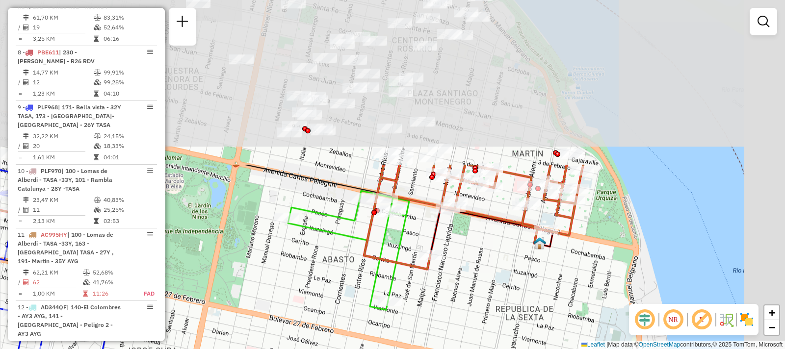
drag, startPoint x: 417, startPoint y: 139, endPoint x: 349, endPoint y: 300, distance: 174.9
click at [343, 329] on div "Rota 11 - Placa AC995HY 0000549849 - Mauricio Mariani Rota 9 - Placa PLF968 000…" at bounding box center [392, 174] width 785 height 349
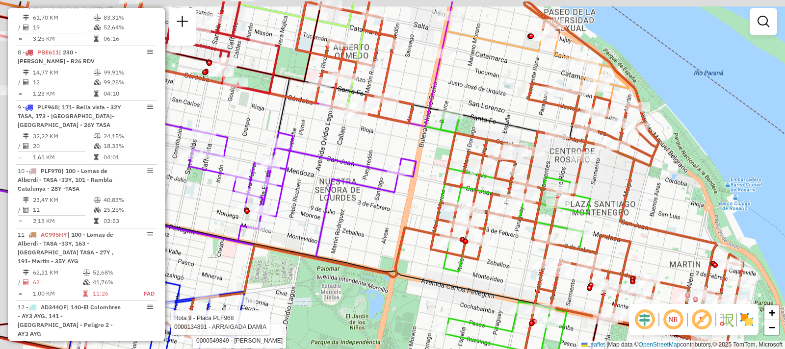
drag, startPoint x: 425, startPoint y: 256, endPoint x: 477, endPoint y: 290, distance: 62.2
click at [511, 319] on icon at bounding box center [513, 266] width 153 height 310
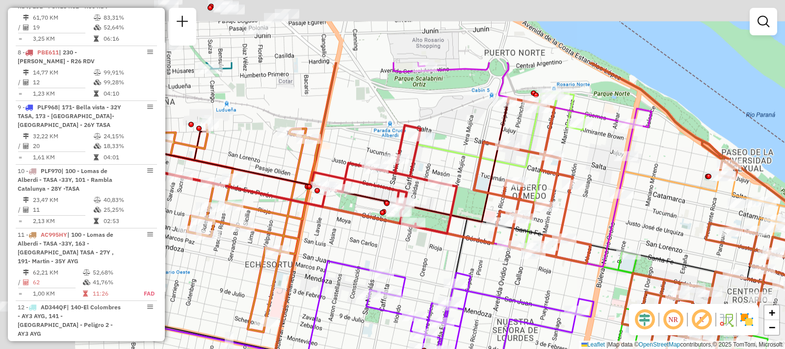
drag, startPoint x: 310, startPoint y: 179, endPoint x: 431, endPoint y: 278, distance: 156.3
click at [431, 278] on div "Rota 11 - Placa AC995HY 0000549849 - Mauricio Mariani Rota 9 - Placa PLF968 000…" at bounding box center [392, 174] width 785 height 349
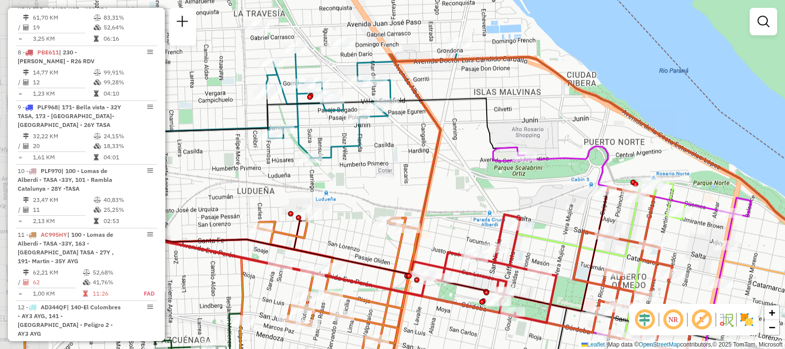
drag, startPoint x: 367, startPoint y: 128, endPoint x: 458, endPoint y: 207, distance: 120.7
click at [458, 207] on div "Rota 11 - Placa AC995HY 0000549849 - Mauricio Mariani Rota 9 - Placa PLF968 000…" at bounding box center [392, 174] width 785 height 349
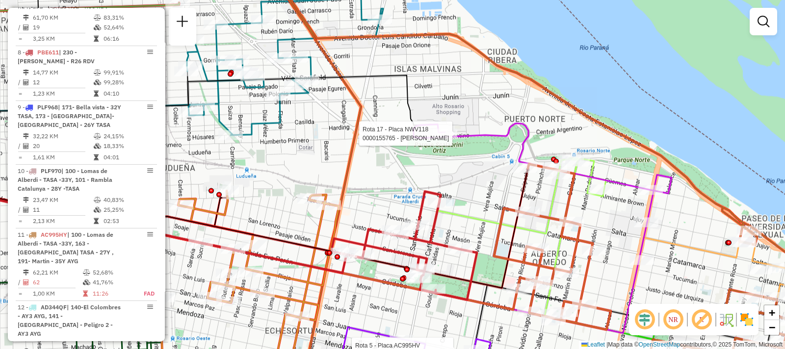
select select "**********"
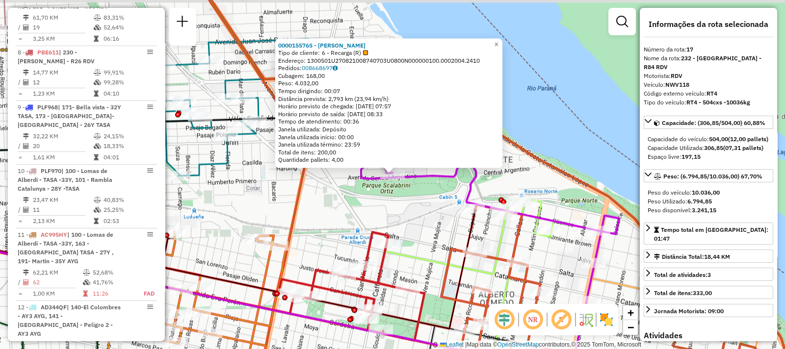
scroll to position [1189, 0]
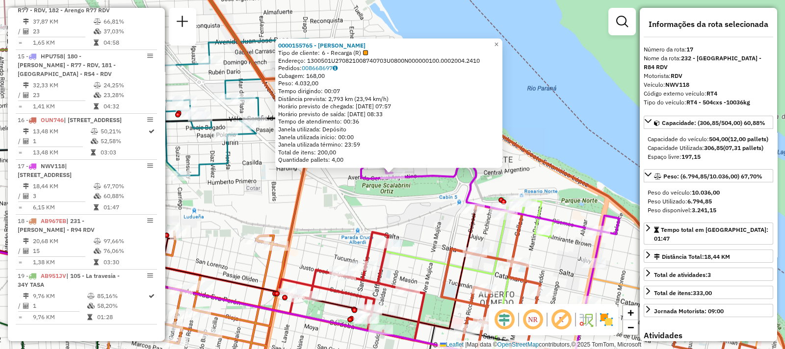
click at [375, 207] on div "0000155765 - MARTA CURA Tipo de cliente: 6 - Recarga (R) Endereço: 1300501U2708…" at bounding box center [392, 174] width 785 height 349
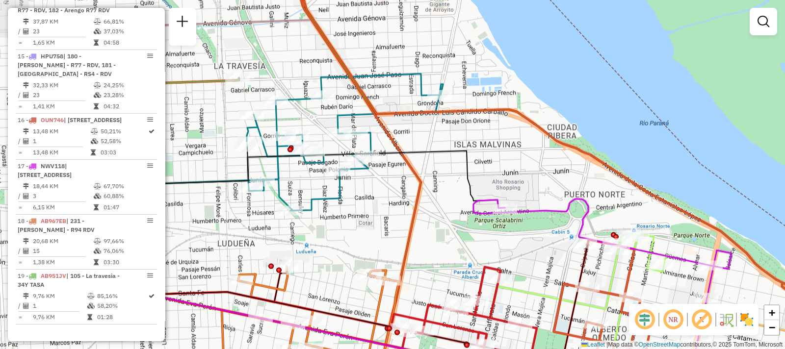
drag, startPoint x: 324, startPoint y: 248, endPoint x: 436, endPoint y: 283, distance: 117.7
click at [436, 283] on div "Janela de atendimento Grade de atendimento Capacidade Transportadoras Veículos …" at bounding box center [392, 174] width 785 height 349
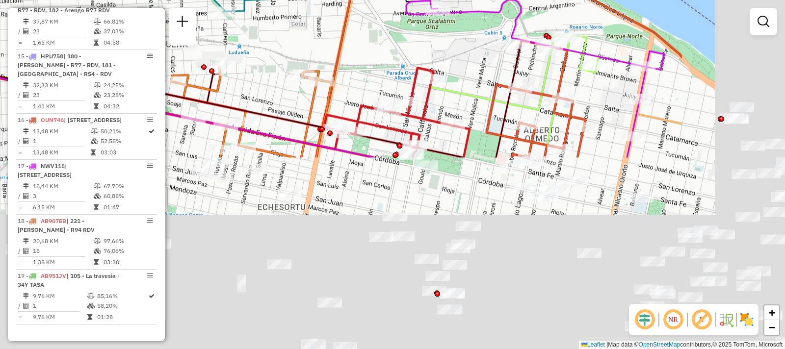
drag, startPoint x: 497, startPoint y: 257, endPoint x: 304, endPoint y: 17, distance: 307.9
click at [304, 17] on div "Rota 2 - Placa AB951JU 0000467967 - PESARESI CLAUDIO RUBEN Janela de atendiment…" at bounding box center [392, 174] width 785 height 349
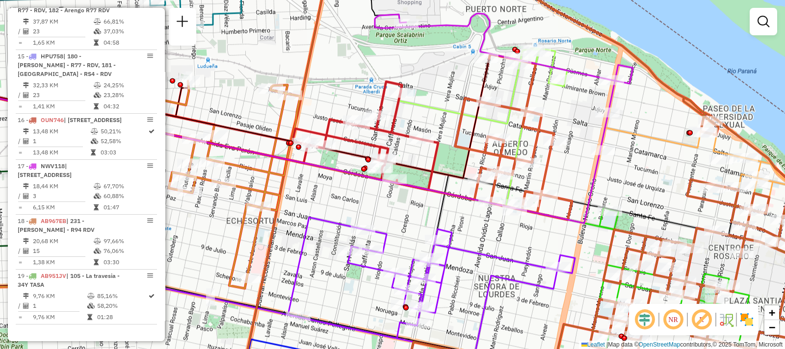
click at [604, 43] on div "Rota 2 - Placa AB951JU 0000467967 - PESARESI CLAUDIO RUBEN Janela de atendiment…" at bounding box center [392, 174] width 785 height 349
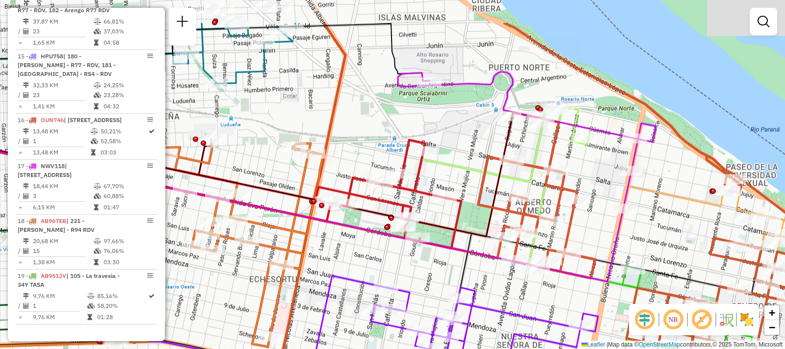
drag, startPoint x: 405, startPoint y: 70, endPoint x: 436, endPoint y: 150, distance: 86.0
click at [436, 150] on div "Janela de atendimento Grade de atendimento Capacidade Transportadoras Veículos …" at bounding box center [392, 174] width 785 height 349
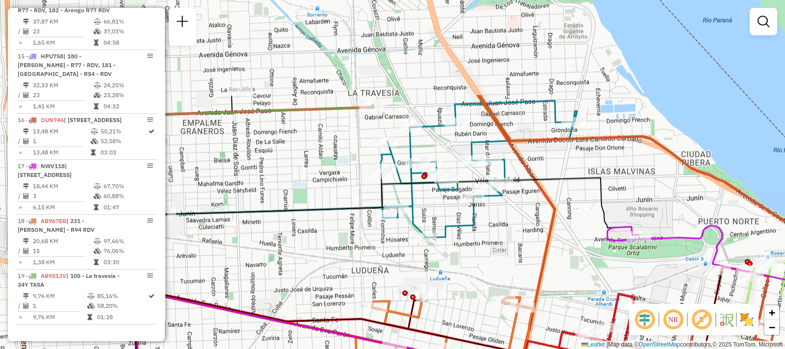
drag, startPoint x: 236, startPoint y: 63, endPoint x: 440, endPoint y: 196, distance: 243.4
click at [444, 198] on div "Janela de atendimento Grade de atendimento Capacidade Transportadoras Veículos …" at bounding box center [392, 174] width 785 height 349
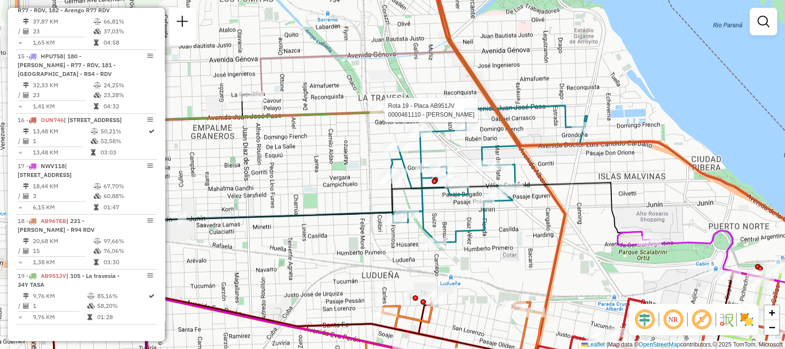
select select "**********"
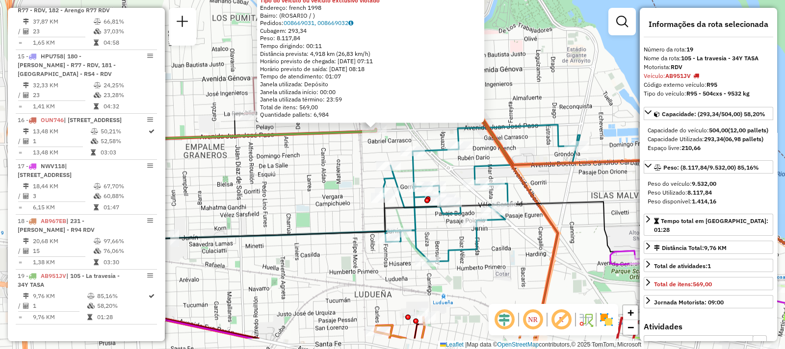
drag, startPoint x: 326, startPoint y: 229, endPoint x: 296, endPoint y: 162, distance: 73.4
click at [296, 163] on div "0000461110 - Gonzales Emanuel - RDV Tipo do veículo ou veículo exclusivo violad…" at bounding box center [392, 174] width 785 height 349
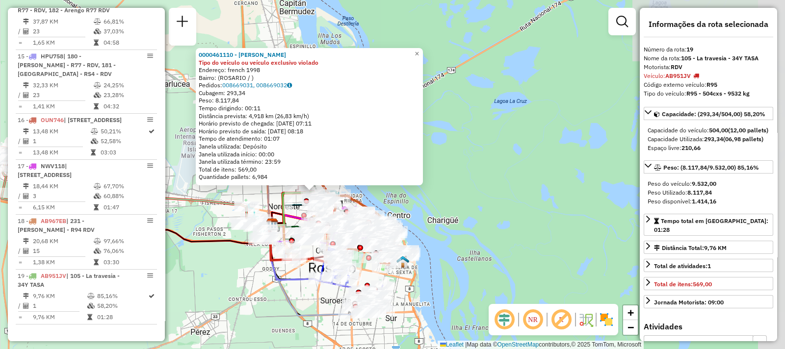
click at [284, 314] on div "0000461110 - Gonzales Emanuel - RDV Tipo do veículo ou veículo exclusivo violad…" at bounding box center [392, 174] width 785 height 349
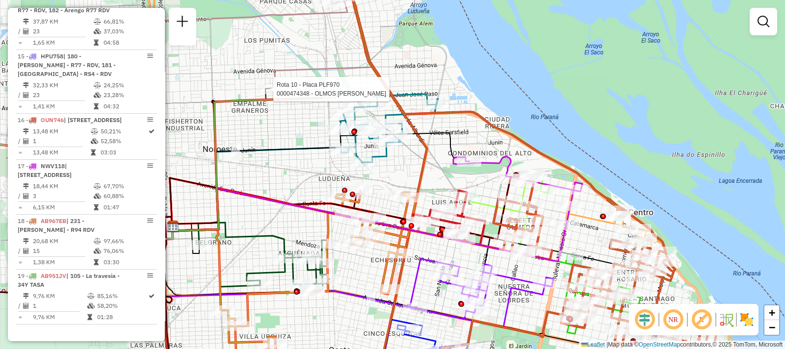
select select "**********"
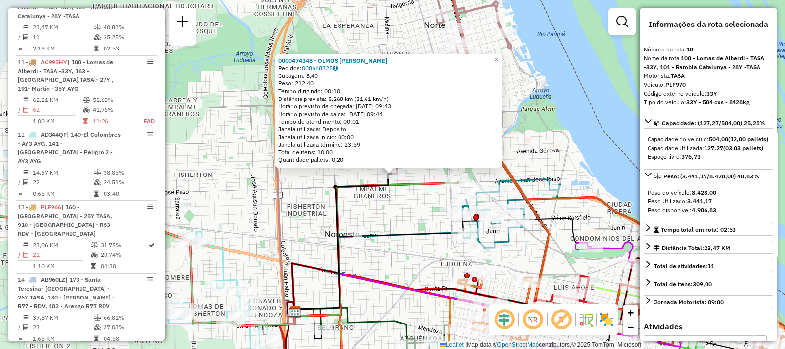
scroll to position [886, 0]
click at [305, 202] on div "0000474348 - OLMOS NADIA GISELA Pedidos: 008668725 Cubagem: 8,40 Peso: 212,40 T…" at bounding box center [392, 174] width 785 height 349
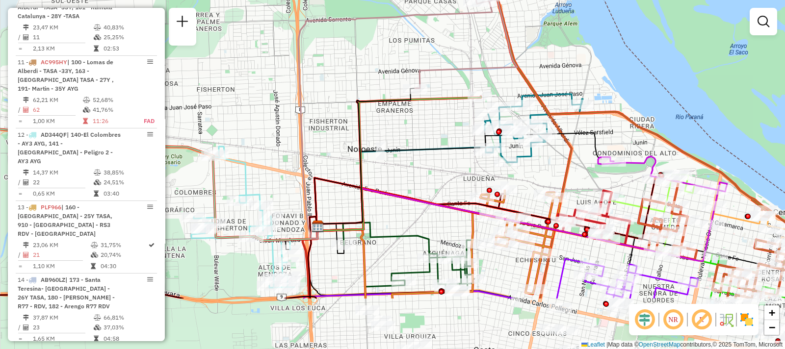
drag, startPoint x: 317, startPoint y: 215, endPoint x: 334, endPoint y: 136, distance: 81.2
click at [334, 136] on div "Janela de atendimento Grade de atendimento Capacidade Transportadoras Veículos …" at bounding box center [392, 174] width 785 height 349
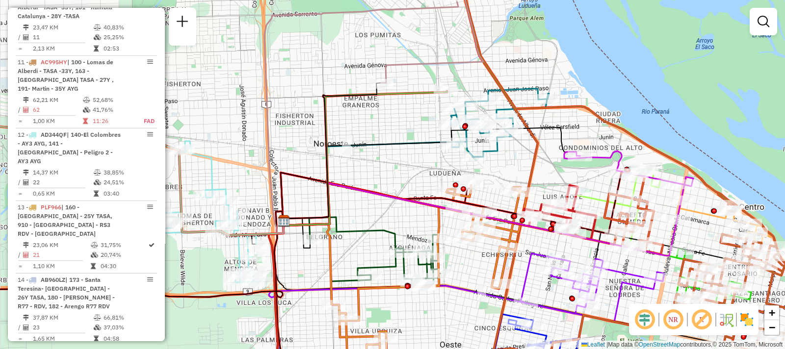
drag, startPoint x: 398, startPoint y: 143, endPoint x: 284, endPoint y: 120, distance: 116.2
click at [284, 120] on div "Janela de atendimento Grade de atendimento Capacidade Transportadoras Veículos …" at bounding box center [392, 174] width 785 height 349
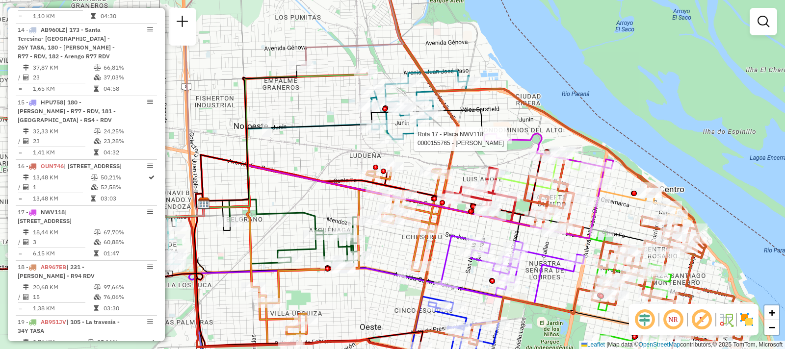
select select "**********"
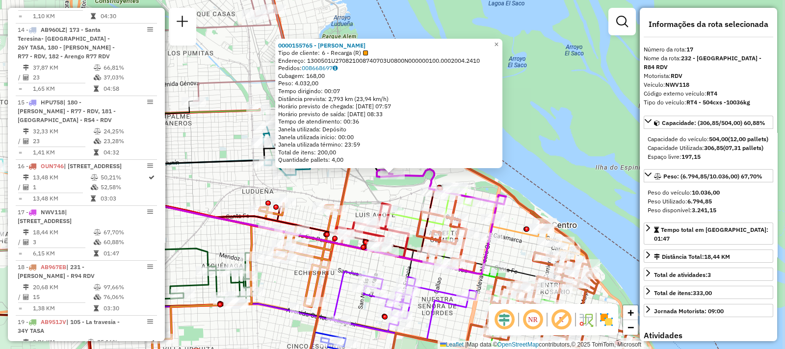
scroll to position [1189, 0]
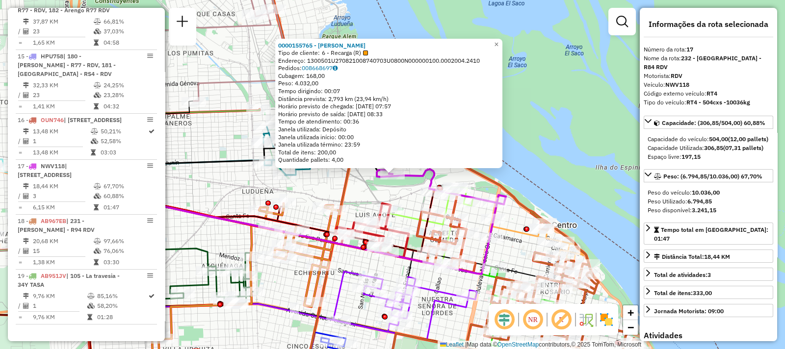
click at [211, 147] on div "Rota 17 - Placa NWV118 0000155765 - MARTA CURA Rota 2 - Placa AB951JU 000089618…" at bounding box center [392, 174] width 785 height 349
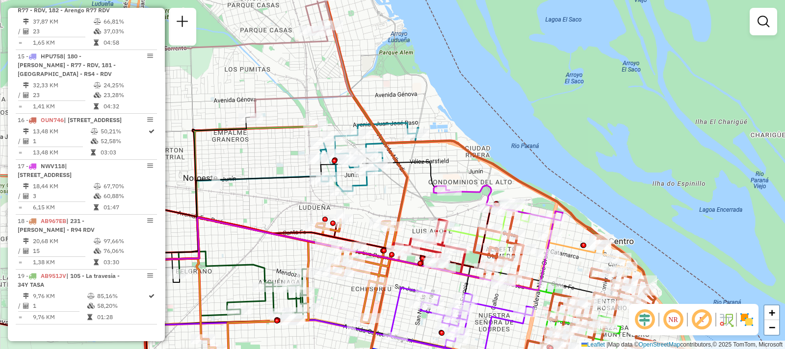
drag, startPoint x: 211, startPoint y: 147, endPoint x: 309, endPoint y: 157, distance: 98.7
click at [322, 177] on div "Janela de atendimento Grade de atendimento Capacidade Transportadoras Veículos …" at bounding box center [392, 174] width 785 height 349
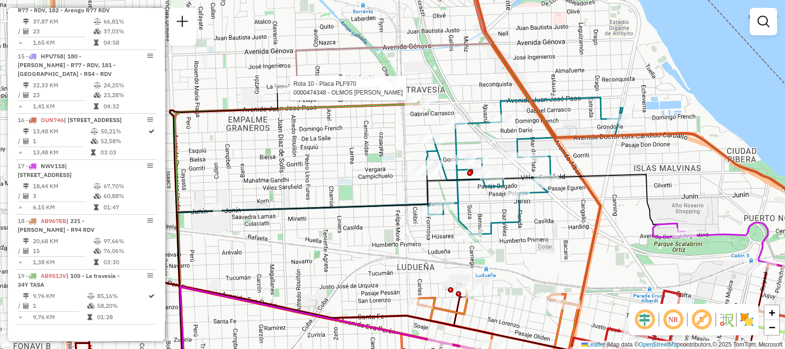
select select "**********"
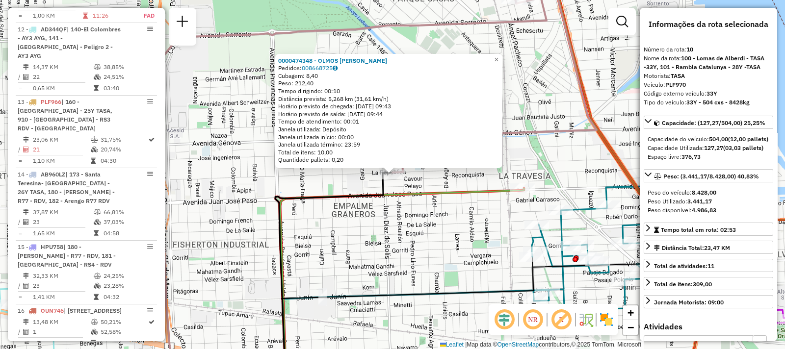
scroll to position [886, 0]
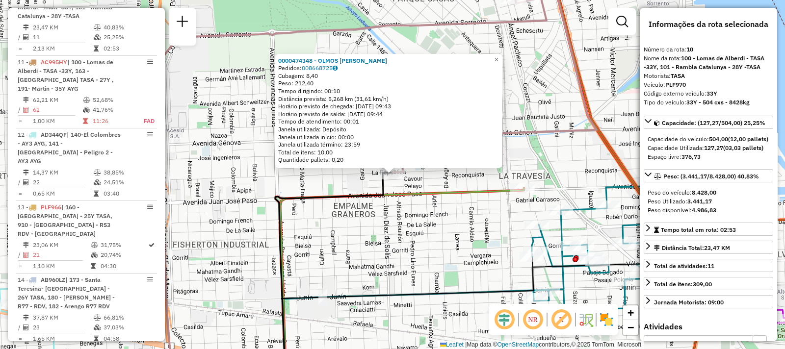
click at [525, 198] on div "0000474348 - OLMOS NADIA GISELA Pedidos: 008668725 Cubagem: 8,40 Peso: 212,40 T…" at bounding box center [392, 174] width 785 height 349
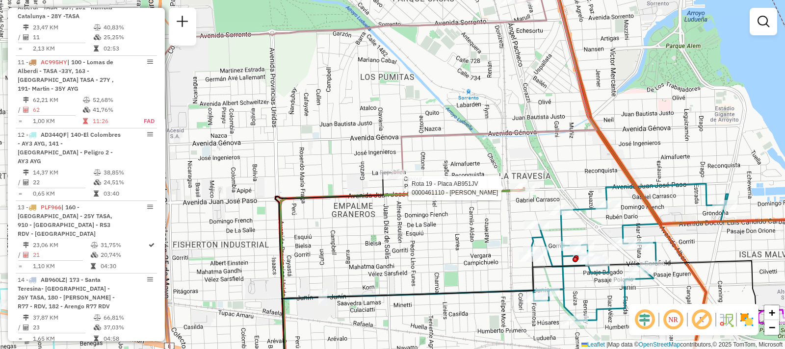
click at [524, 193] on div at bounding box center [522, 189] width 25 height 10
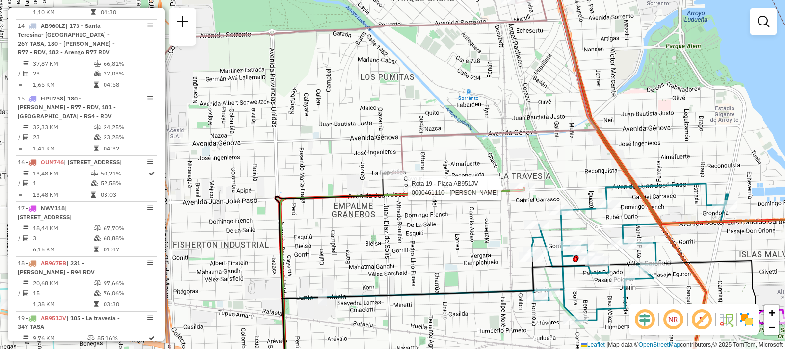
select select "**********"
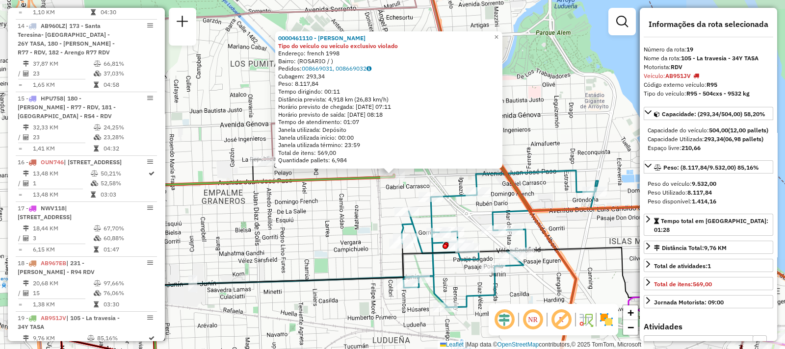
scroll to position [1189, 0]
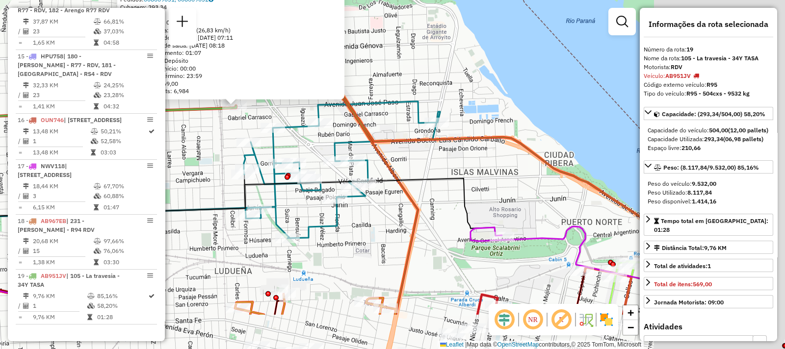
drag, startPoint x: 485, startPoint y: 217, endPoint x: 312, endPoint y: 158, distance: 183.8
click at [312, 158] on icon at bounding box center [485, 105] width 441 height 419
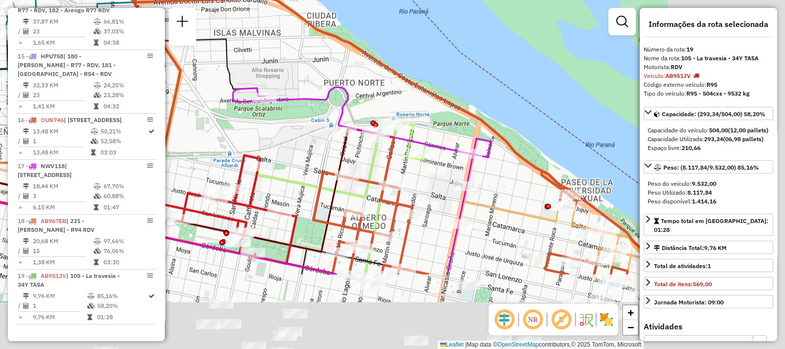
drag, startPoint x: 434, startPoint y: 197, endPoint x: 292, endPoint y: 87, distance: 179.6
click at [292, 87] on div "0000461110 - Gonzales Emanuel - RDV Tipo do veículo ou veículo exclusivo violad…" at bounding box center [392, 174] width 785 height 349
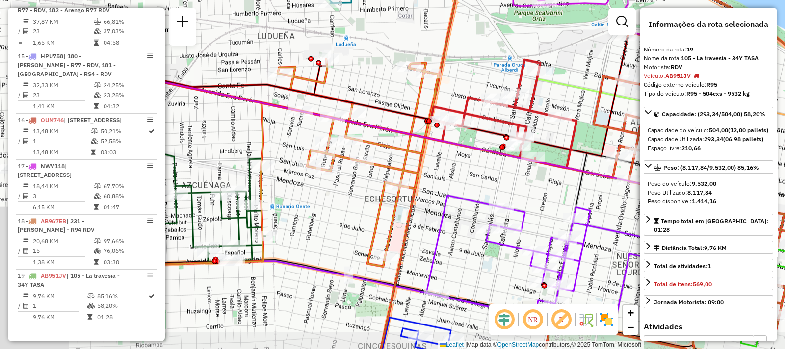
drag, startPoint x: 389, startPoint y: 60, endPoint x: 524, endPoint y: 40, distance: 136.5
click at [524, 40] on div "0000461110 - Gonzales Emanuel - RDV Tipo do veículo ou veículo exclusivo violad…" at bounding box center [392, 174] width 785 height 349
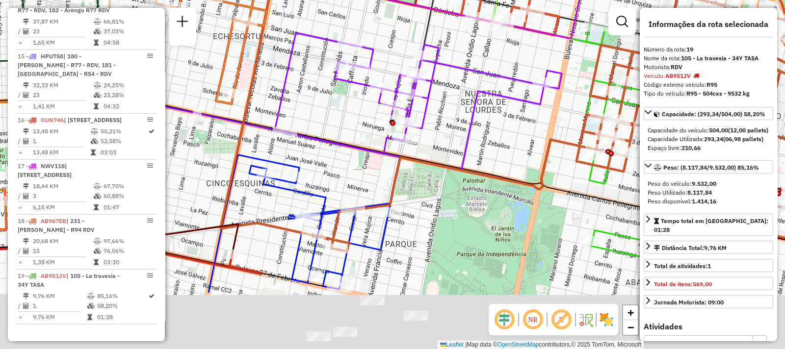
drag, startPoint x: 414, startPoint y: 197, endPoint x: 333, endPoint y: 85, distance: 138.1
click at [334, 69] on div "0000461110 - Gonzales Emanuel - RDV Tipo do veículo ou veículo exclusivo violad…" at bounding box center [392, 174] width 785 height 349
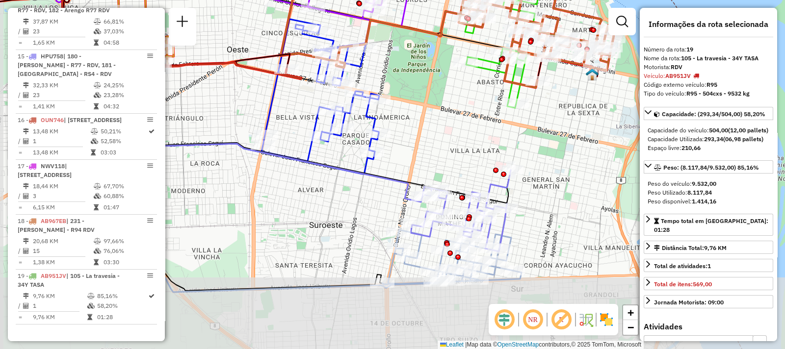
drag, startPoint x: 389, startPoint y: 146, endPoint x: 392, endPoint y: 98, distance: 47.7
click at [391, 96] on div "0000461110 - Gonzales Emanuel - RDV Tipo do veículo ou veículo exclusivo violad…" at bounding box center [392, 174] width 785 height 349
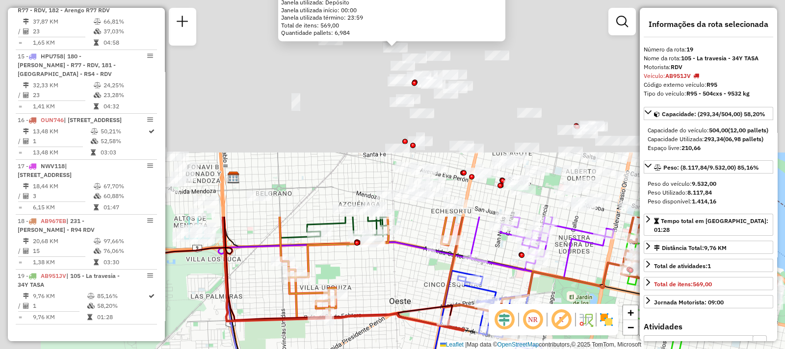
drag, startPoint x: 357, startPoint y: 107, endPoint x: 352, endPoint y: 243, distance: 136.5
click at [553, 349] on html "Aguarde... Pop-up bloqueado! Seu navegador bloqueou automáticamente a abertura …" at bounding box center [392, 174] width 785 height 349
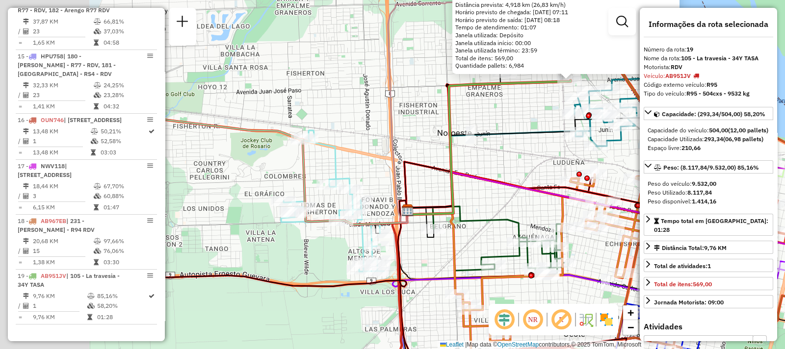
drag, startPoint x: 249, startPoint y: 159, endPoint x: 581, endPoint y: 249, distance: 344.5
click at [514, 223] on icon at bounding box center [451, 111] width 126 height 224
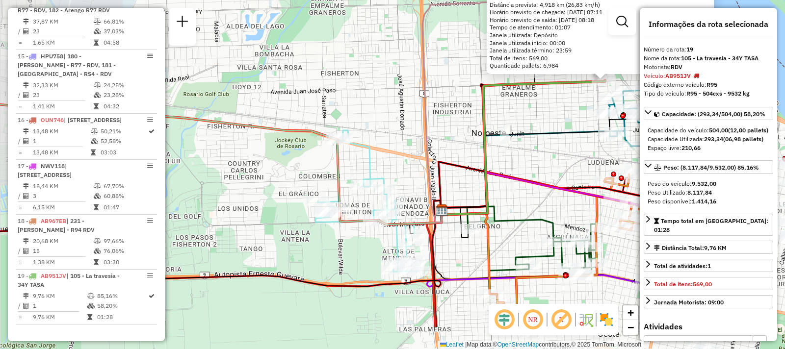
drag, startPoint x: 421, startPoint y: 188, endPoint x: 209, endPoint y: 127, distance: 220.9
click at [209, 127] on div "Rota 9 - Placa PLF968 0000431364 - WENG JIANHUI Rota 9 - Placa PLF968 000038545…" at bounding box center [392, 174] width 785 height 349
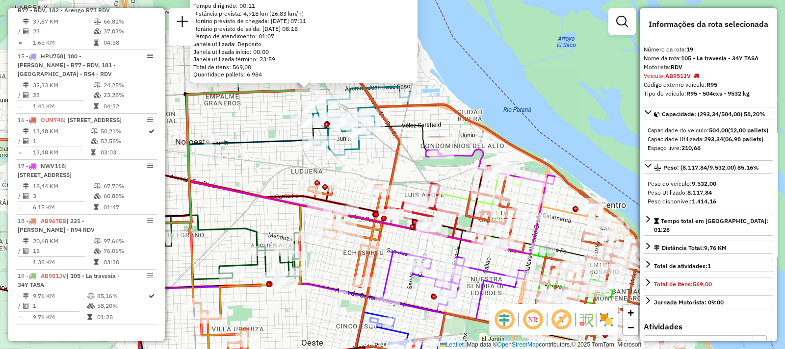
drag, startPoint x: 390, startPoint y: 138, endPoint x: 317, endPoint y: 229, distance: 116.2
click at [317, 229] on icon at bounding box center [344, 218] width 398 height 73
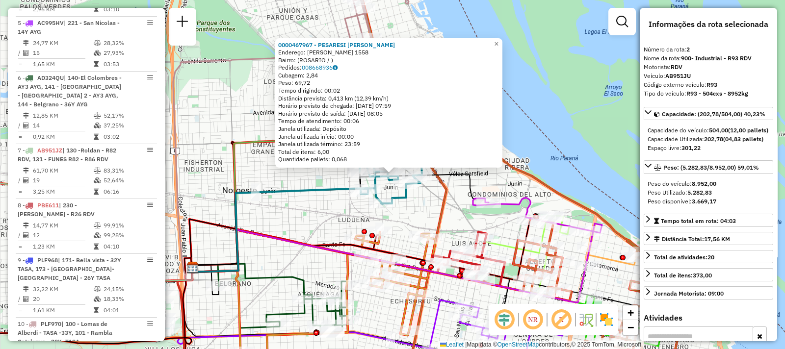
scroll to position [404, 0]
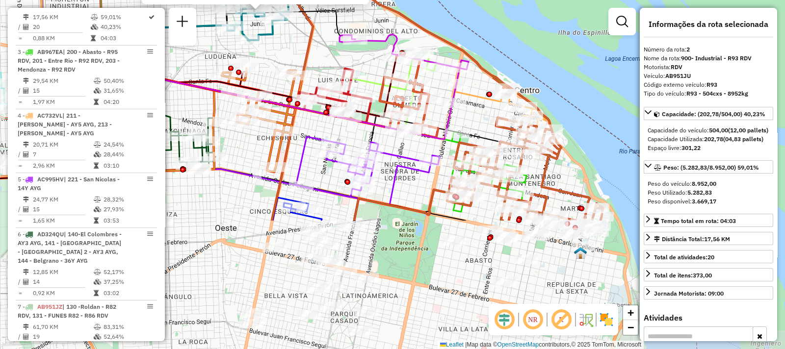
drag, startPoint x: 353, startPoint y: 222, endPoint x: 220, endPoint y: 58, distance: 211.0
click at [220, 58] on div "0000467967 - PESARESI CLAUDIO RUBEN Endereço: VELEZ SARSFIELD 1558 Bairro: (ROS…" at bounding box center [392, 174] width 785 height 349
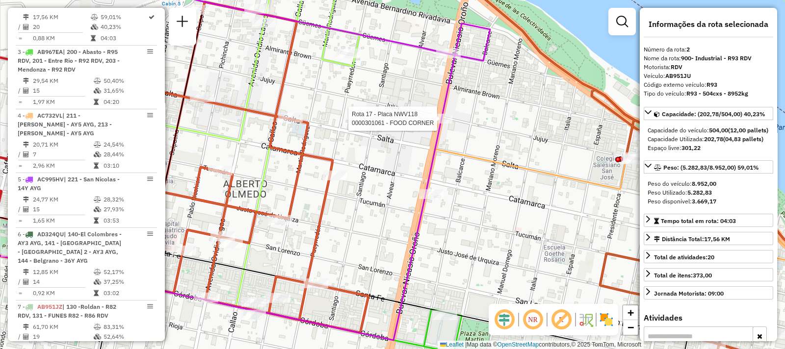
click at [444, 124] on div at bounding box center [440, 119] width 25 height 10
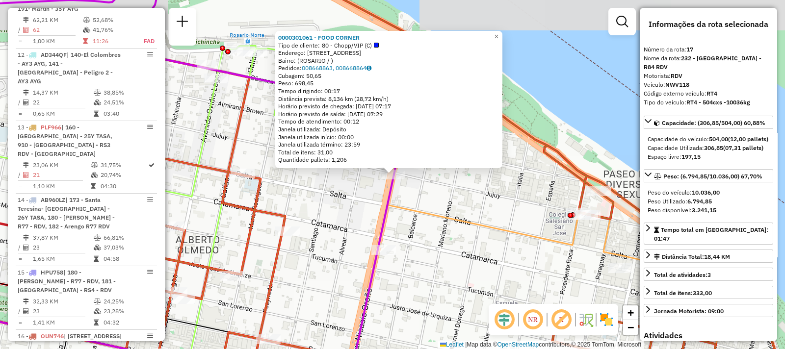
scroll to position [1189, 0]
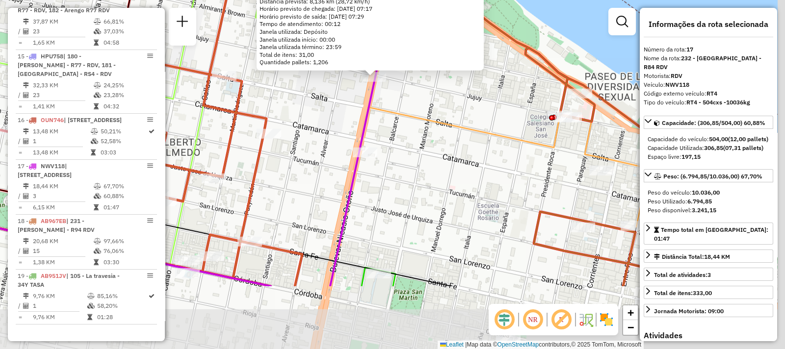
drag, startPoint x: 455, startPoint y: 254, endPoint x: 437, endPoint y: 157, distance: 99.4
click at [437, 157] on div "0000301061 - FOOD CORNER Tipo de cliente: 80 - Chopp/VIP (C) Endereço: BLVD ORO…" at bounding box center [392, 174] width 785 height 349
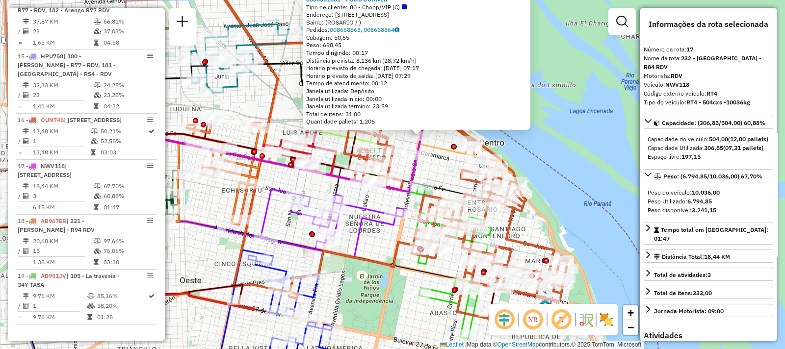
click at [434, 168] on div "Rota 3 - Placa AB967EA 0000457648 - AGAPE SERVICIOS GASTRONOMICOS S.R.L. 000030…" at bounding box center [392, 174] width 785 height 349
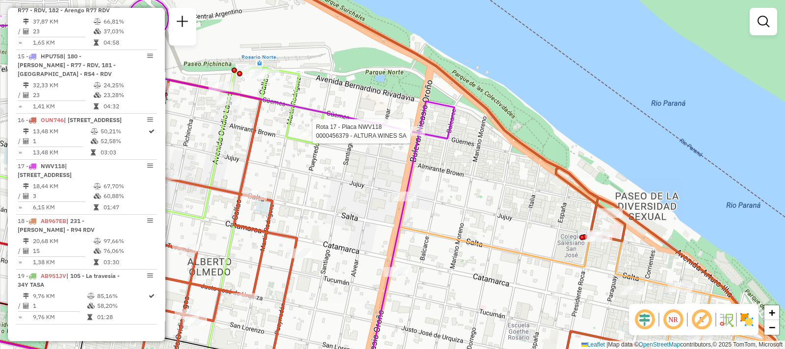
select select "**********"
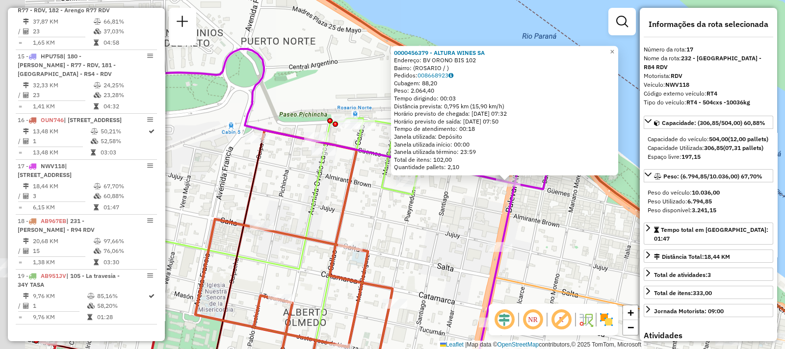
drag, startPoint x: 251, startPoint y: 199, endPoint x: 370, endPoint y: 206, distance: 119.5
click at [370, 207] on div "0000456379 - ALTURA WINES SA Endereço: BV ORONO BIS 102 Bairro: (ROSARIO / ) Pe…" at bounding box center [392, 174] width 785 height 349
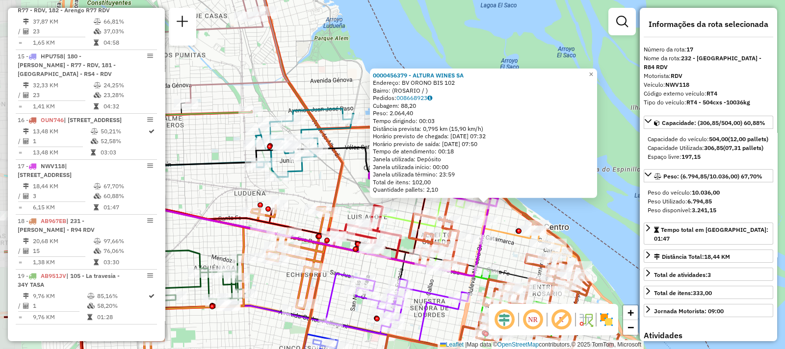
drag, startPoint x: 282, startPoint y: 206, endPoint x: 365, endPoint y: 210, distance: 82.6
click at [365, 210] on div "0000456379 - ALTURA WINES SA Endereço: BV ORONO BIS 102 Bairro: (ROSARIO / ) Pe…" at bounding box center [392, 174] width 785 height 349
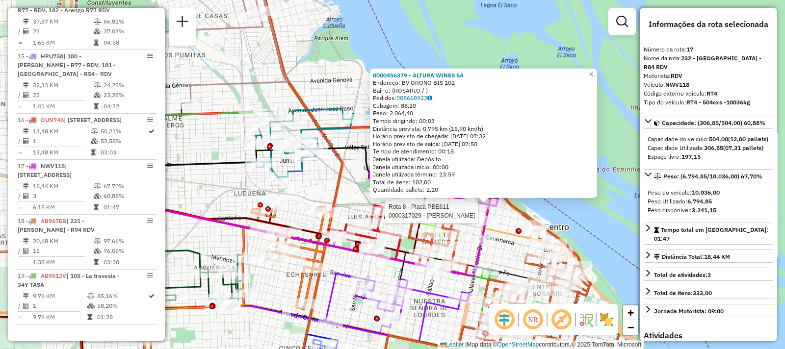
click at [258, 55] on div "Rota 8 - Placa PBE611 0000317029 - BUSSO GABRIEL G 0000456379 - ALTURA WINES SA…" at bounding box center [392, 174] width 785 height 349
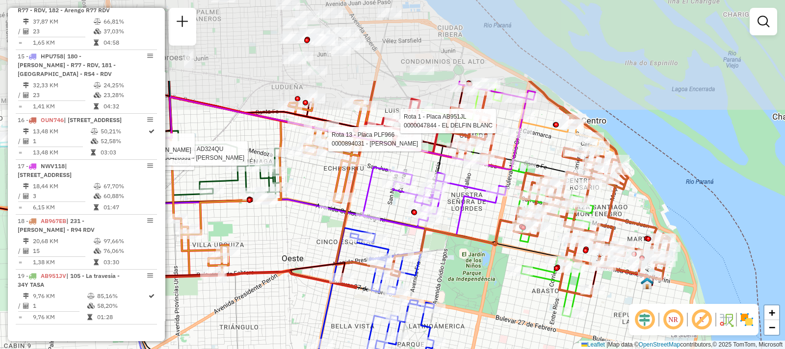
drag, startPoint x: 404, startPoint y: 148, endPoint x: 464, endPoint y: 272, distance: 137.9
click at [464, 272] on div "Rota 13 - Placa PLF966 0000894031 - PONZETTI MARIA Rota 1 - Placa AB951JL 00000…" at bounding box center [392, 174] width 785 height 349
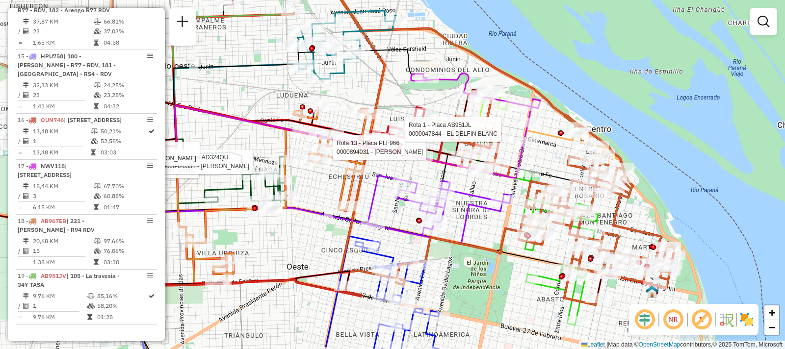
click at [261, 92] on div "Rota 13 - Placa PLF966 0000894031 - PONZETTI MARIA Rota 1 - Placa AB951JL 00000…" at bounding box center [392, 174] width 785 height 349
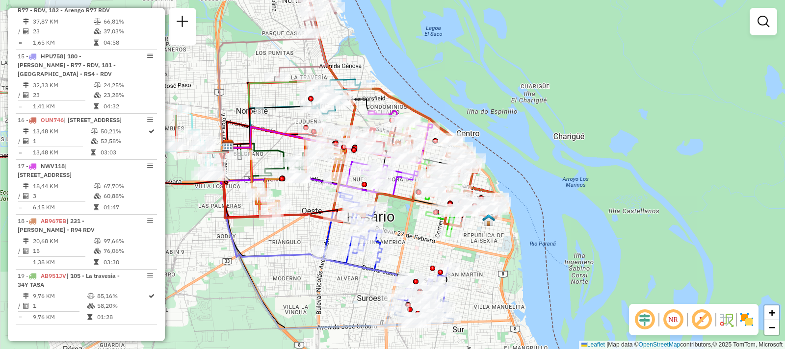
click at [427, 254] on div "Janela de atendimento Grade de atendimento Capacidade Transportadoras Veículos …" at bounding box center [392, 174] width 785 height 349
click at [523, 275] on div "Janela de atendimento Grade de atendimento Capacidade Transportadoras Veículos …" at bounding box center [392, 174] width 785 height 349
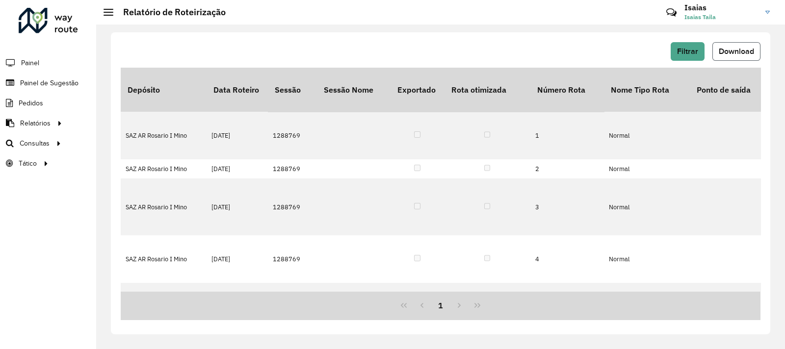
click at [737, 43] on button "Download" at bounding box center [737, 51] width 48 height 19
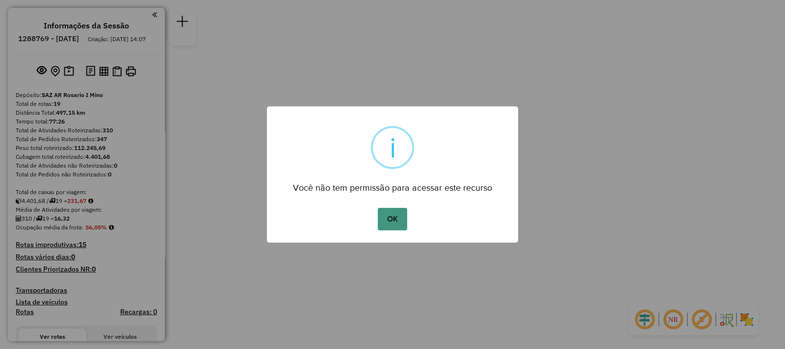
click at [384, 219] on button "OK" at bounding box center [392, 219] width 29 height 23
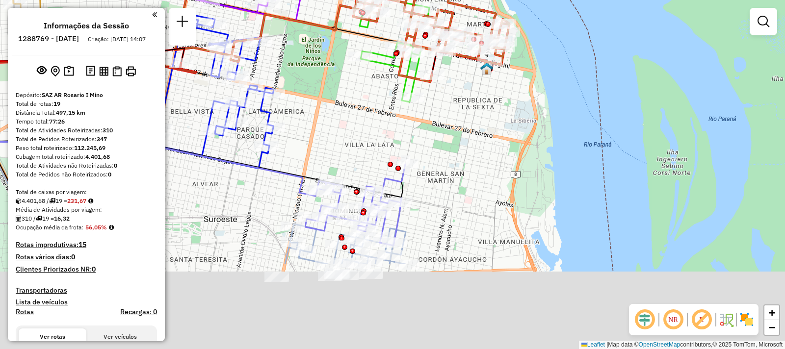
drag, startPoint x: 422, startPoint y: 258, endPoint x: 430, endPoint y: 131, distance: 126.9
click at [430, 131] on div "Janela de atendimento Grade de atendimento Capacidade Transportadoras Veículos …" at bounding box center [392, 174] width 785 height 349
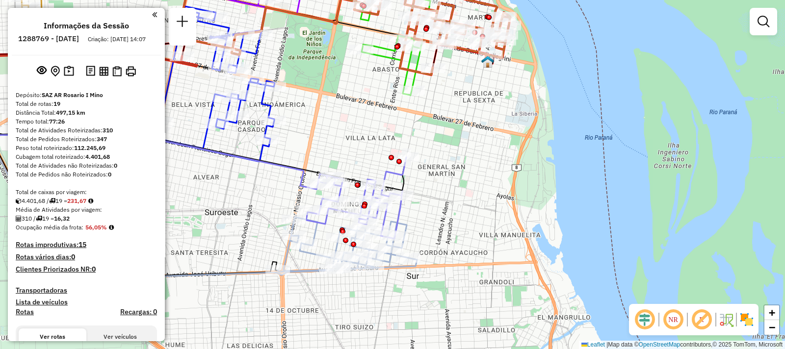
drag, startPoint x: 426, startPoint y: 125, endPoint x: 419, endPoint y: 161, distance: 37.1
click at [419, 161] on div "Janela de atendimento Grade de atendimento Capacidade Transportadoras Veículos …" at bounding box center [392, 174] width 785 height 349
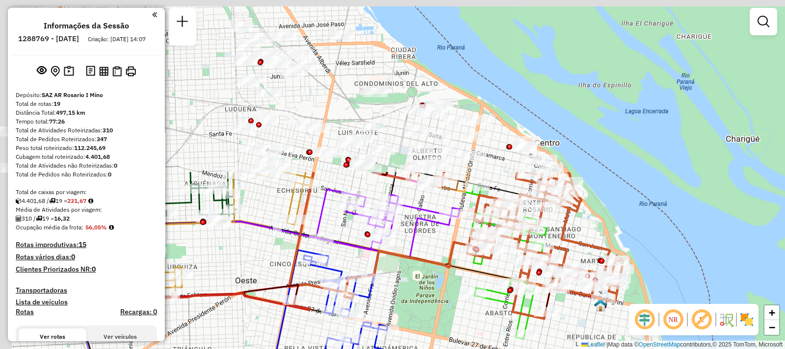
drag, startPoint x: 375, startPoint y: 147, endPoint x: 496, endPoint y: 353, distance: 239.1
click at [496, 349] on html "Aguarde... Pop-up bloqueado! Seu navegador bloqueou automáticamente a abertura …" at bounding box center [392, 174] width 785 height 349
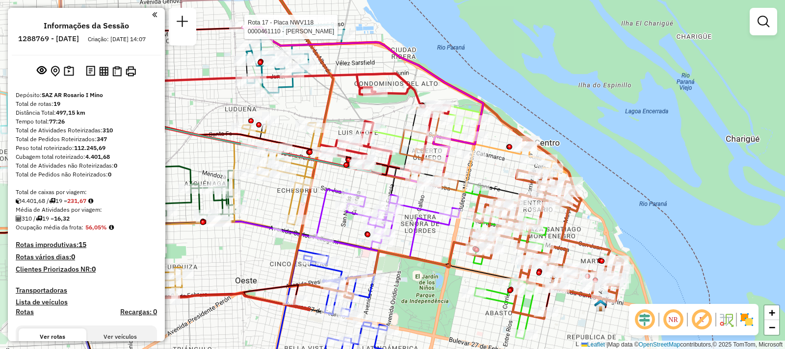
select select "**********"
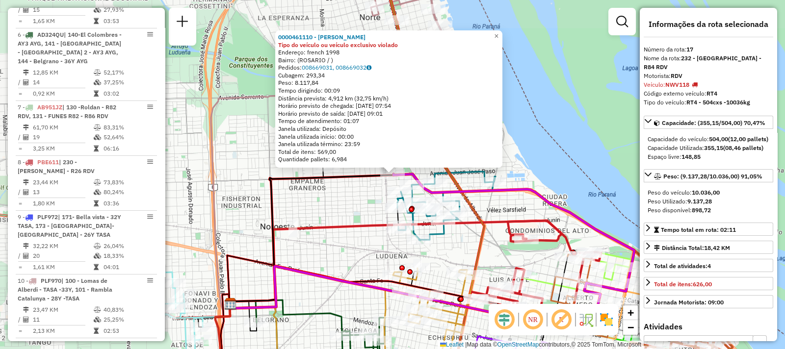
scroll to position [1189, 0]
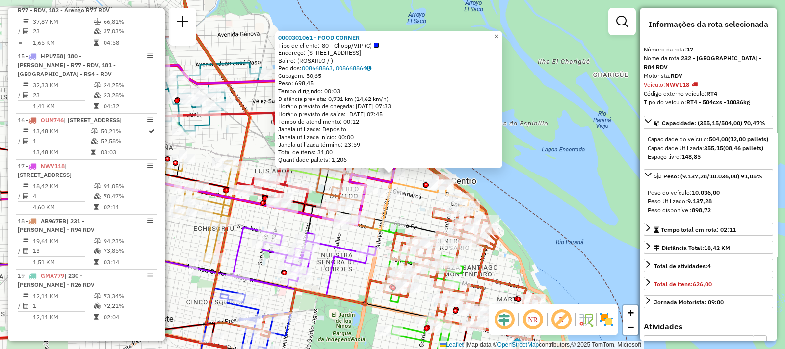
click at [499, 32] on span "×" at bounding box center [496, 36] width 4 height 8
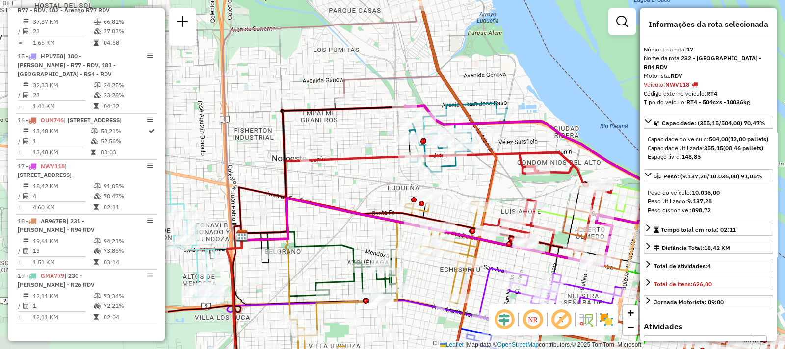
drag, startPoint x: 336, startPoint y: 113, endPoint x: 579, endPoint y: 152, distance: 246.1
click at [579, 152] on div "Janela de atendimento Grade de atendimento Capacidade Transportadoras Veículos …" at bounding box center [392, 174] width 785 height 349
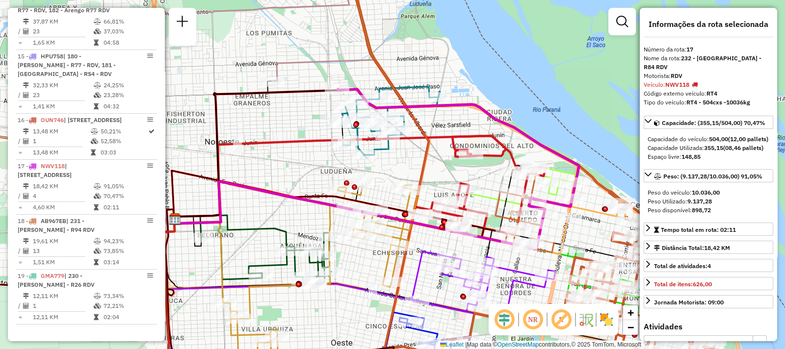
drag, startPoint x: 434, startPoint y: 61, endPoint x: 360, endPoint y: 30, distance: 80.8
click at [360, 30] on icon at bounding box center [531, 157] width 376 height 419
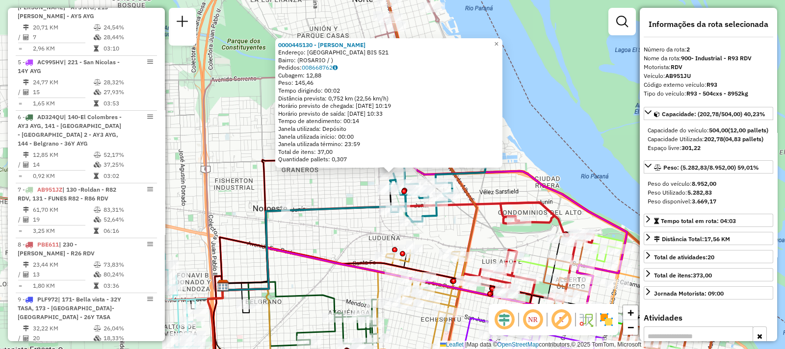
scroll to position [404, 0]
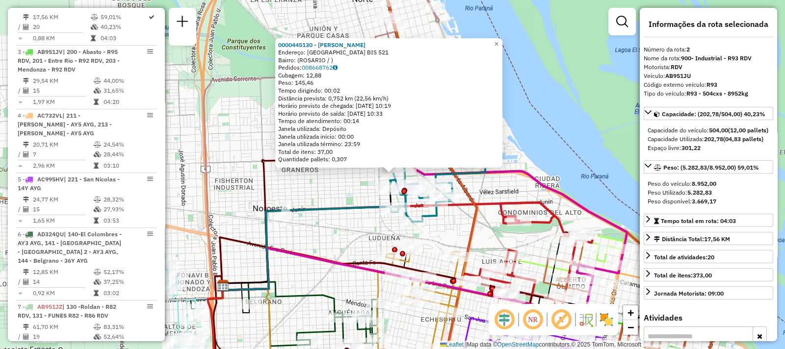
click at [327, 188] on div "0000445130 - MONARDEZ [PERSON_NAME]: [GEOGRAPHIC_DATA] BIS 521 Bairro: ([GEOGRA…" at bounding box center [392, 174] width 785 height 349
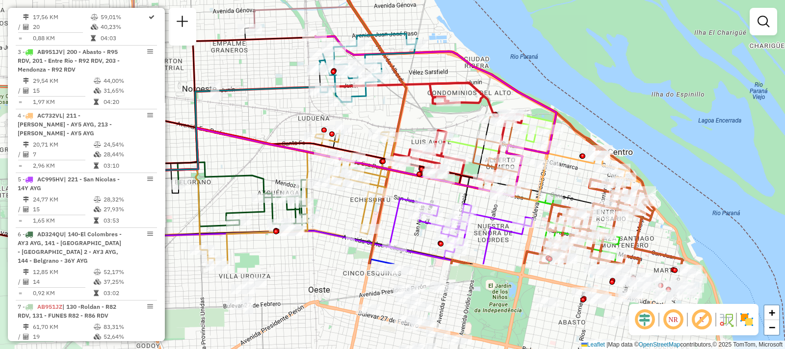
drag, startPoint x: 363, startPoint y: 226, endPoint x: 293, endPoint y: 107, distance: 139.1
click at [293, 107] on div "Janela de atendimento Grade de atendimento Capacidade Transportadoras Veículos …" at bounding box center [392, 174] width 785 height 349
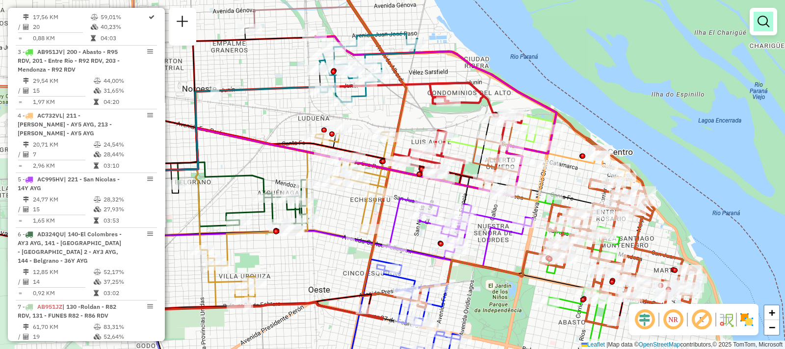
click at [771, 26] on link at bounding box center [764, 22] width 20 height 20
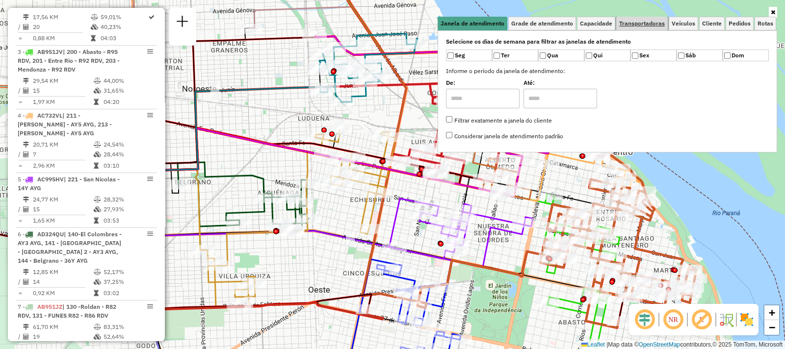
click at [642, 24] on span "Transportadoras" at bounding box center [642, 24] width 46 height 6
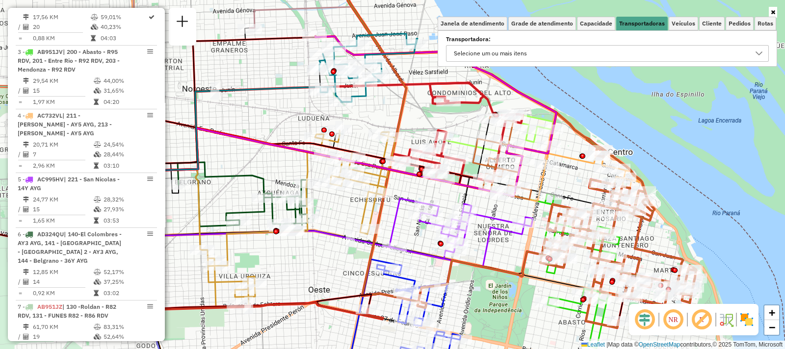
click at [547, 53] on div "Selecione um ou mais itens" at bounding box center [600, 54] width 299 height 16
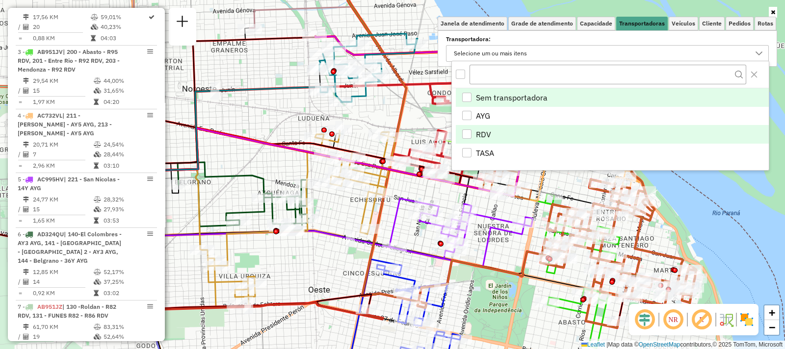
click at [516, 130] on li "RDV" at bounding box center [612, 134] width 313 height 19
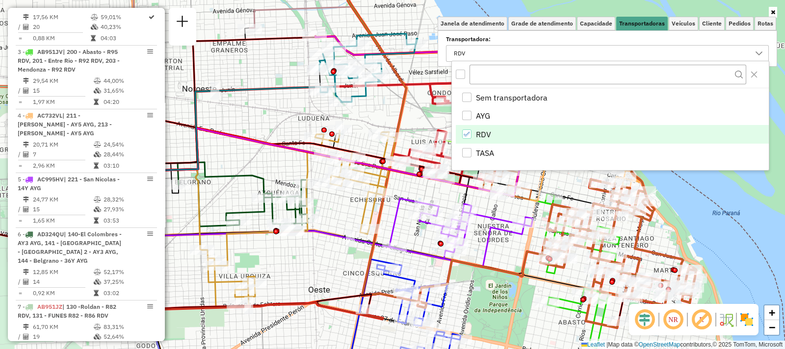
click at [757, 248] on div "Janela de atendimento Grade de atendimento Capacidade Transportadoras Veículos …" at bounding box center [392, 174] width 785 height 349
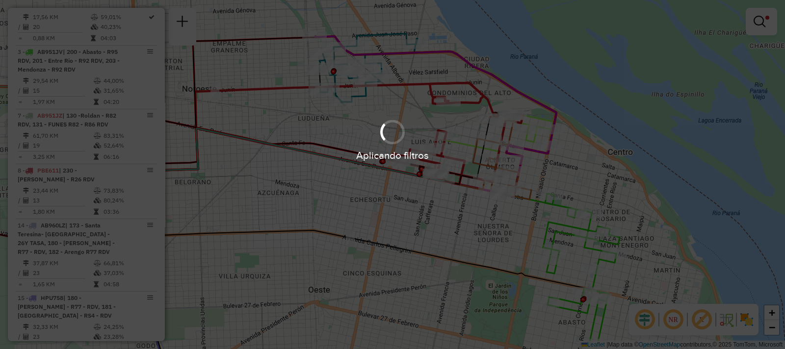
drag, startPoint x: 723, startPoint y: 233, endPoint x: 674, endPoint y: 79, distance: 161.9
click at [680, 51] on hb-app "Aplicando filtros Pop-up bloqueado! Seu navegador bloqueou automáticamente a ab…" at bounding box center [392, 174] width 785 height 349
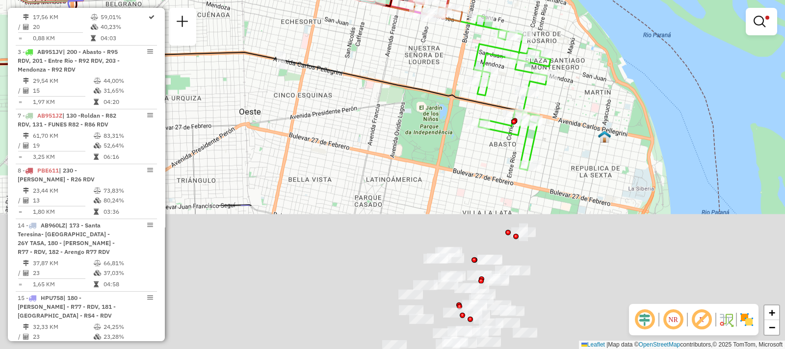
drag, startPoint x: 663, startPoint y: 165, endPoint x: 585, endPoint y: -30, distance: 210.6
click at [585, 0] on html "Aplicando filtros Pop-up bloqueado! Seu navegador bloqueou automáticamente a ab…" at bounding box center [392, 174] width 785 height 349
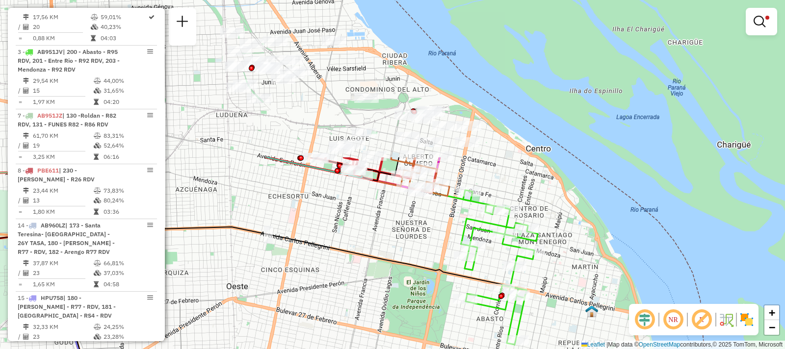
drag, startPoint x: 464, startPoint y: 137, endPoint x: 461, endPoint y: 337, distance: 199.8
click at [461, 337] on div "Limpar filtros Janela de atendimento Grade de atendimento Capacidade Transporta…" at bounding box center [392, 174] width 785 height 349
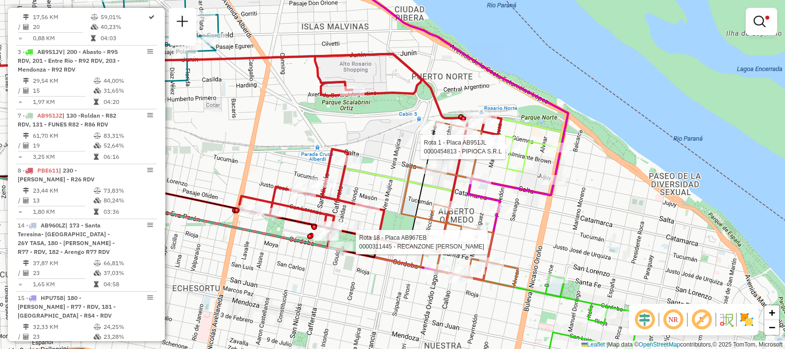
select select "**********"
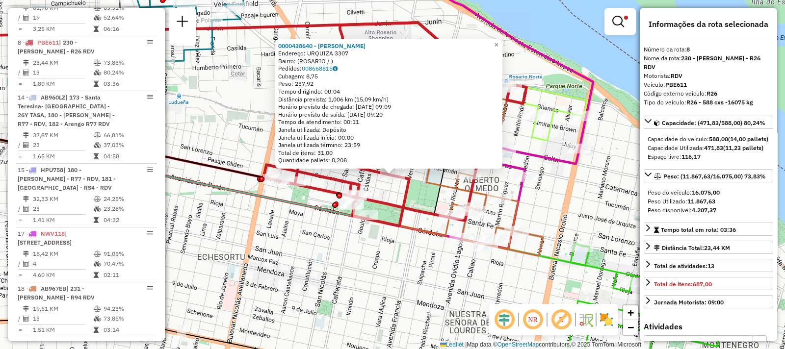
scroll to position [577, 0]
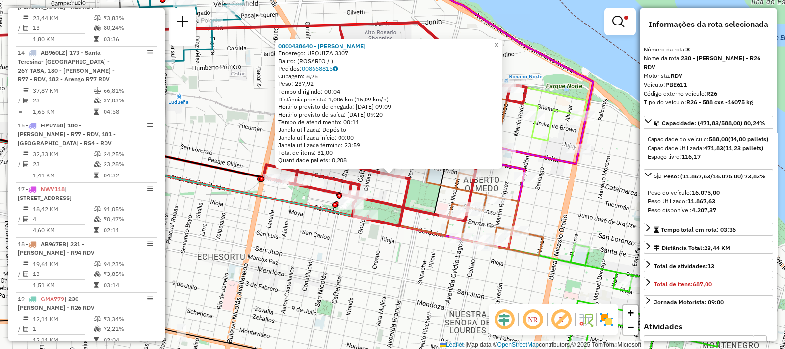
click at [300, 247] on div "0000438640 - WANG LINGPING Endereço: URQUIZA 3307 Bairro: (ROSARIO / ) Pedidos:…" at bounding box center [392, 174] width 785 height 349
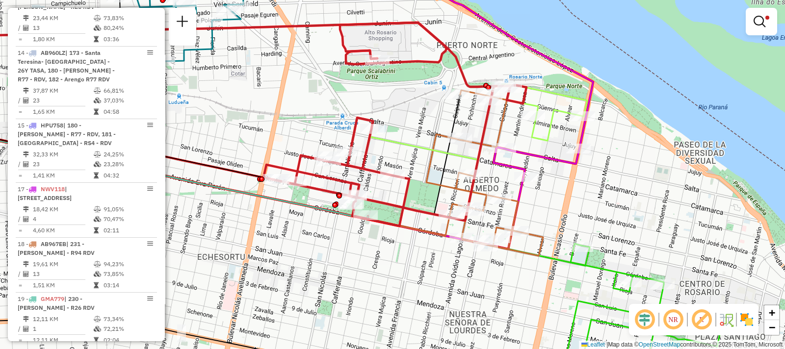
drag, startPoint x: 312, startPoint y: 178, endPoint x: 422, endPoint y: 188, distance: 110.9
click at [422, 188] on icon at bounding box center [395, 125] width 263 height 204
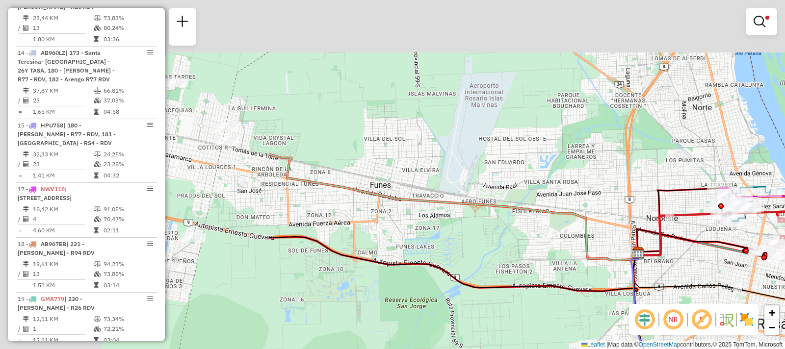
drag, startPoint x: 343, startPoint y: 188, endPoint x: 749, endPoint y: 260, distance: 412.2
click at [749, 260] on div "Limpar filtros Janela de atendimento Grade de atendimento Capacidade Transporta…" at bounding box center [392, 174] width 785 height 349
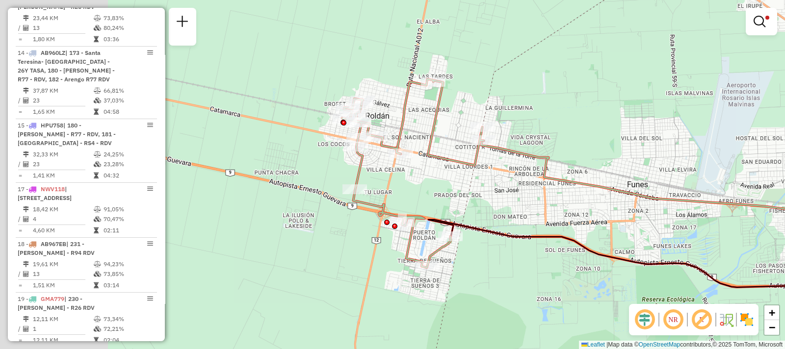
drag, startPoint x: 324, startPoint y: 185, endPoint x: 557, endPoint y: 178, distance: 232.8
click at [557, 178] on div "Limpar filtros Janela de atendimento Grade de atendimento Capacidade Transporta…" at bounding box center [392, 174] width 785 height 349
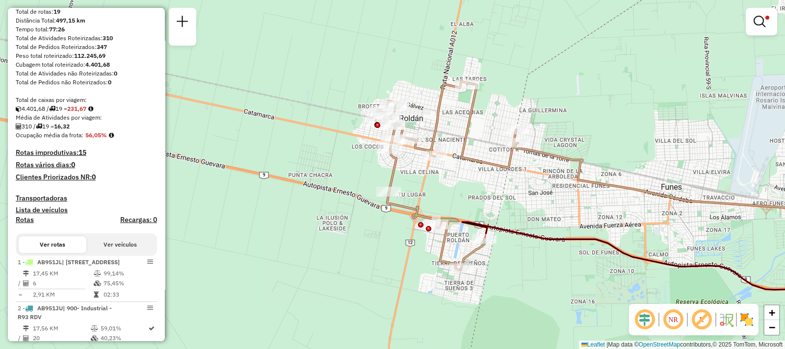
scroll to position [0, 0]
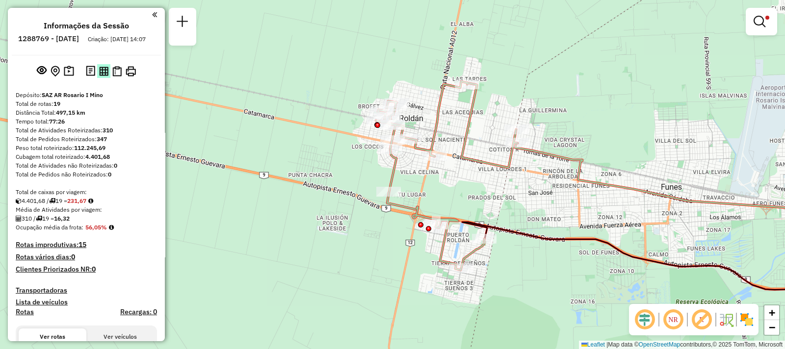
click at [101, 76] on img at bounding box center [103, 71] width 9 height 9
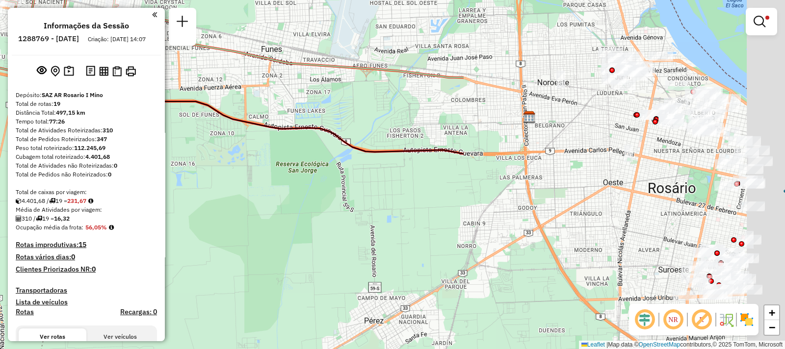
drag, startPoint x: 469, startPoint y: 243, endPoint x: 66, endPoint y: 110, distance: 424.1
click at [73, 122] on hb-router-mapa "Informações da Sessão 1288769 - 06/10/2025 Criação: 04/10/2025 14:07 Depósito: …" at bounding box center [392, 174] width 785 height 349
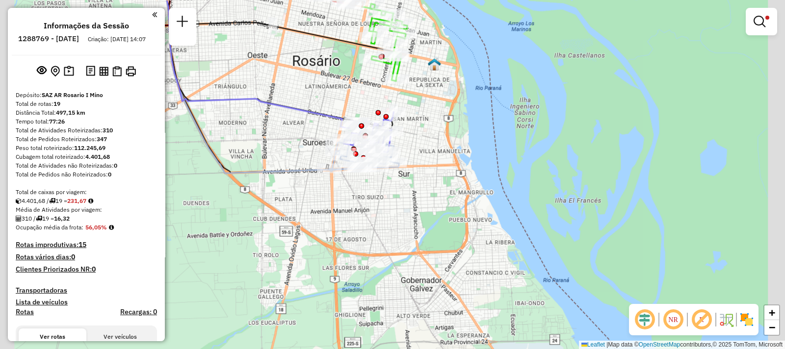
drag, startPoint x: 534, startPoint y: 201, endPoint x: 739, endPoint y: 234, distance: 207.8
click at [738, 234] on div "Limpar filtros Janela de atendimento Grade de atendimento Capacidade Transporta…" at bounding box center [392, 174] width 785 height 349
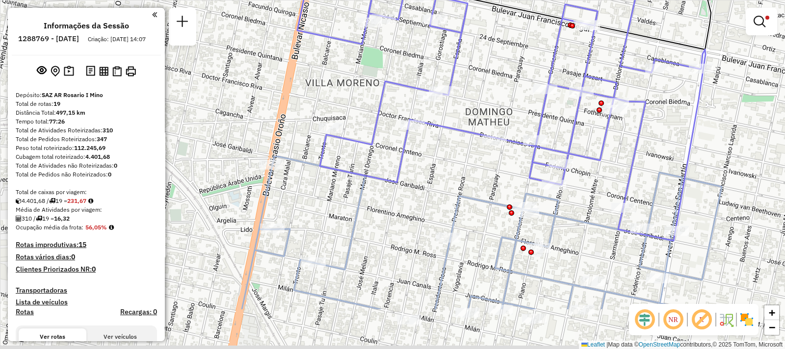
drag, startPoint x: 514, startPoint y: 255, endPoint x: 439, endPoint y: 181, distance: 105.9
click at [439, 181] on div "Limpar filtros Janela de atendimento Grade de atendimento Capacidade Transporta…" at bounding box center [392, 174] width 785 height 349
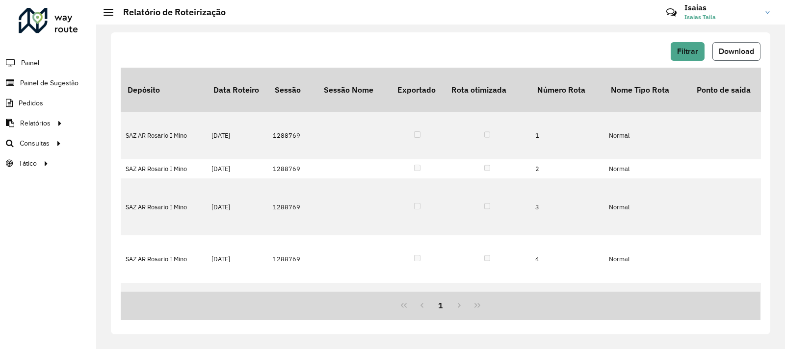
click at [736, 50] on span "Download" at bounding box center [736, 51] width 35 height 8
